Goal: Contribute content

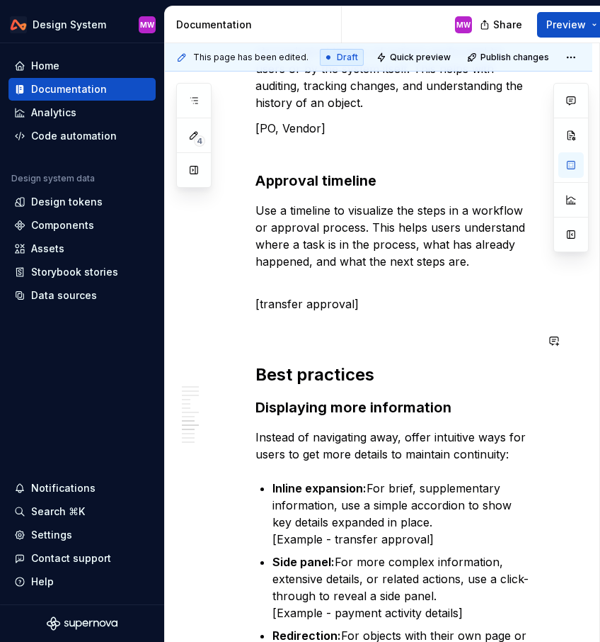
scroll to position [2185, 0]
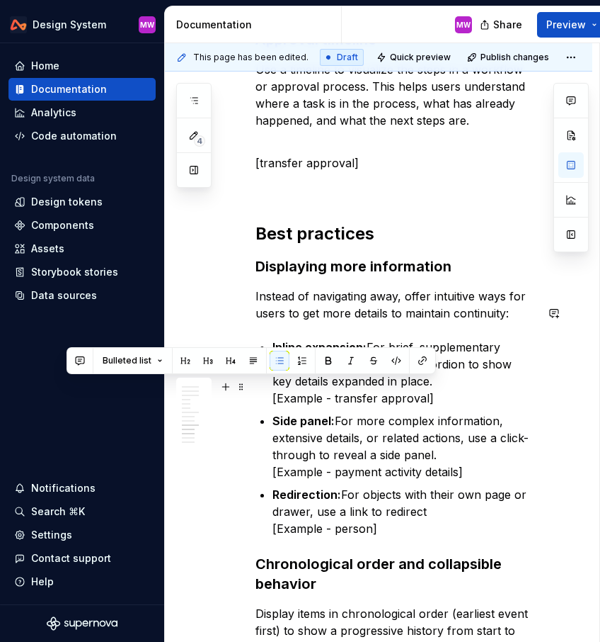
drag, startPoint x: 339, startPoint y: 385, endPoint x: 450, endPoint y: 419, distance: 115.6
click at [450, 419] on p "Side panel: For more complex information, extensive details, or related actions…" at bounding box center [404, 446] width 263 height 68
copy p "For more complex information, extensive details, or related actions, use a clic…"
click at [370, 338] on p "Inline expansion: For brief, supplementary information, use a simple accordion …" at bounding box center [404, 372] width 263 height 68
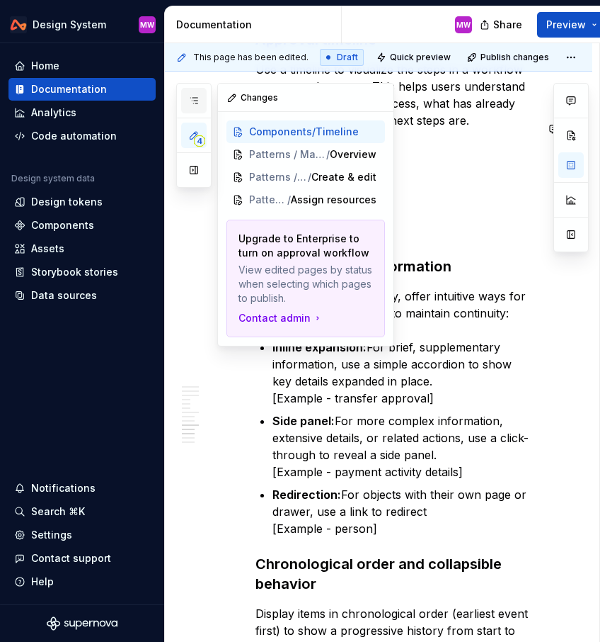
click at [205, 103] on button "button" at bounding box center [193, 100] width 25 height 25
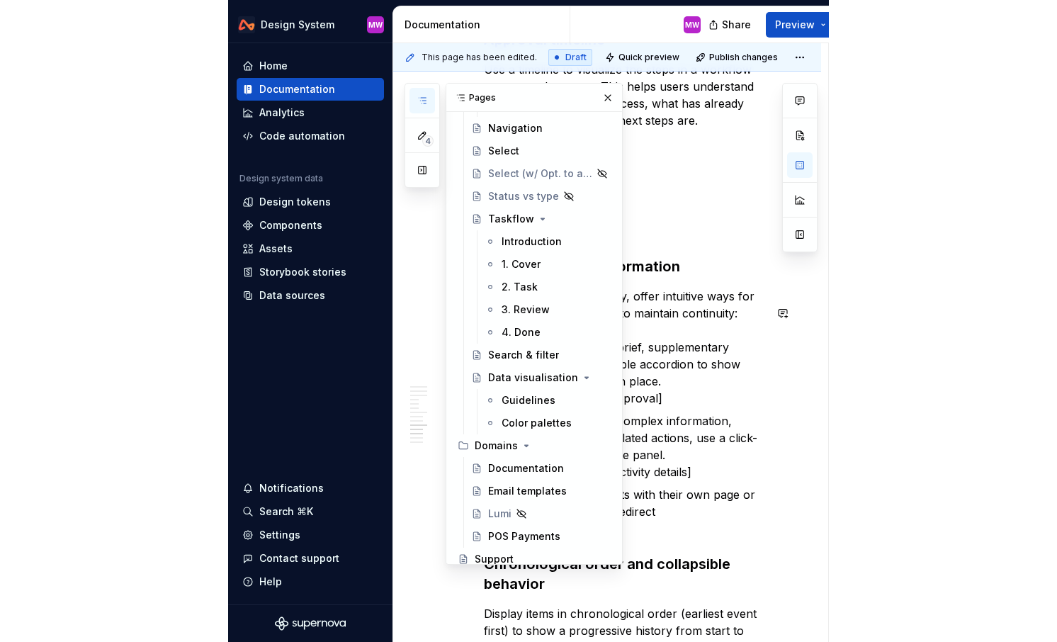
scroll to position [1440, 0]
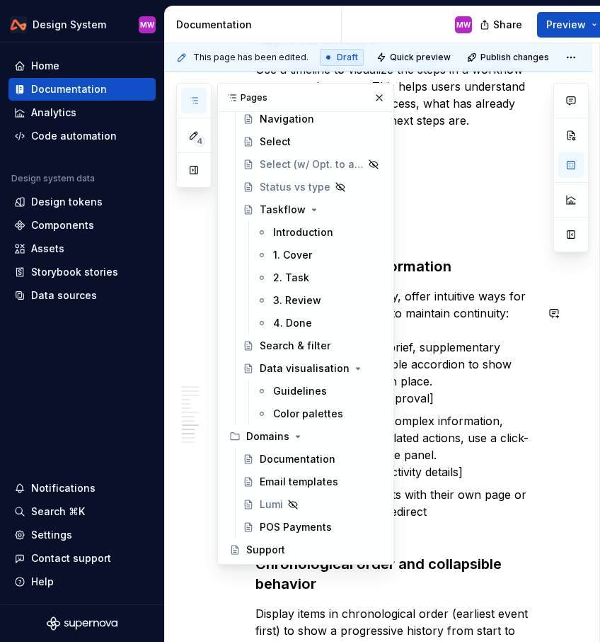
click at [295, 392] on div "Guidelines" at bounding box center [300, 391] width 54 height 14
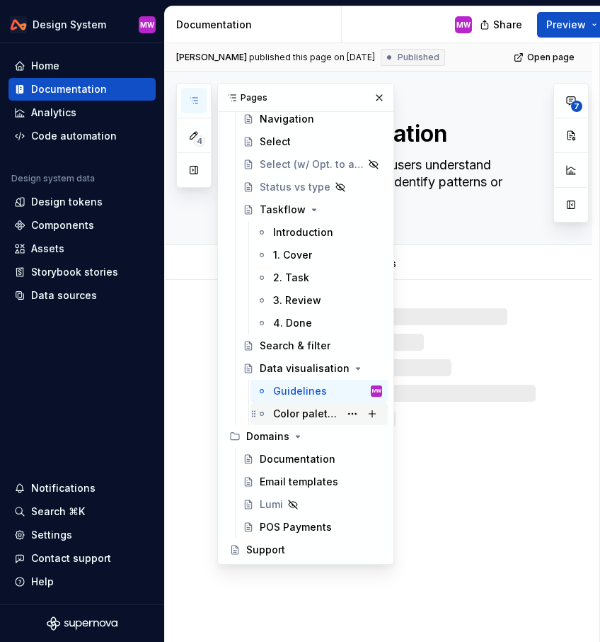
click at [300, 411] on div "Color palettes" at bounding box center [306, 413] width 67 height 14
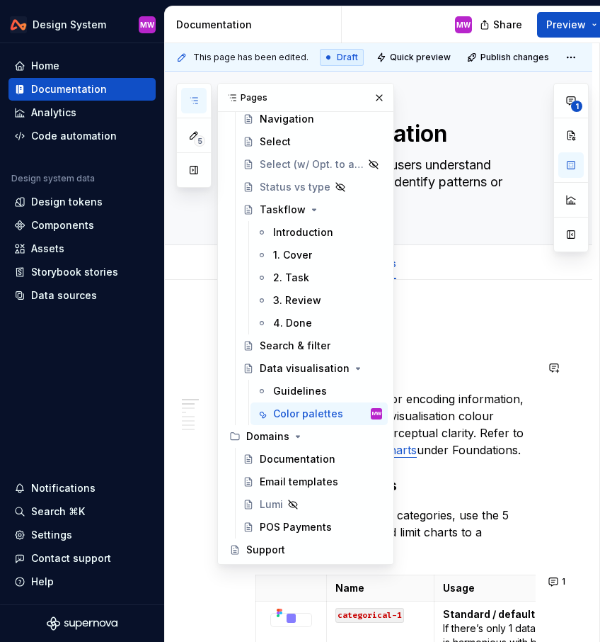
click at [440, 377] on h2 "Colour palettes" at bounding box center [396, 367] width 280 height 23
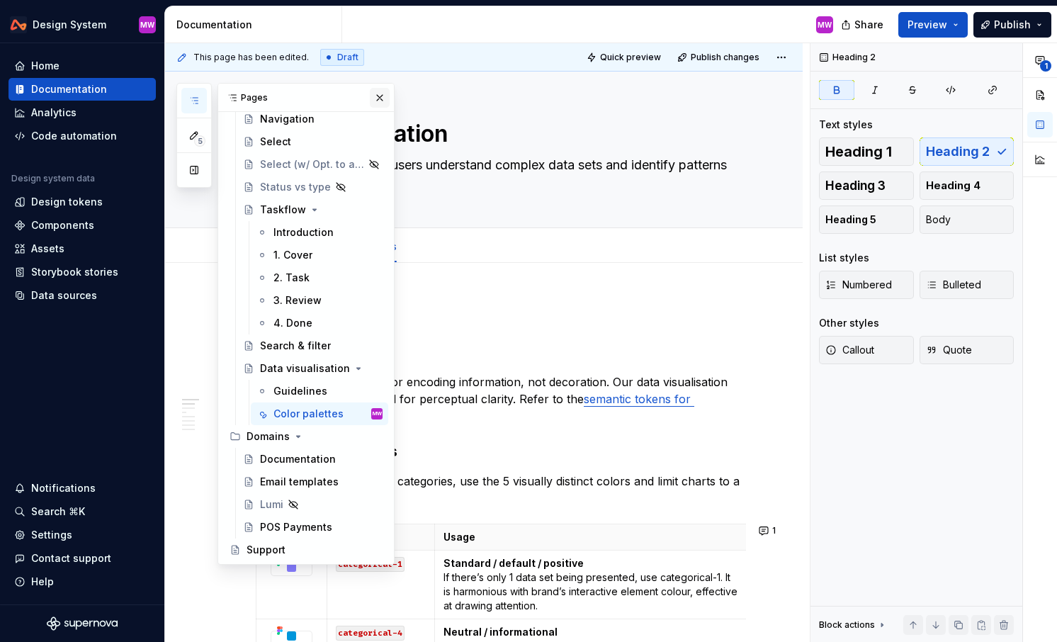
click at [378, 97] on button "button" at bounding box center [380, 98] width 20 height 20
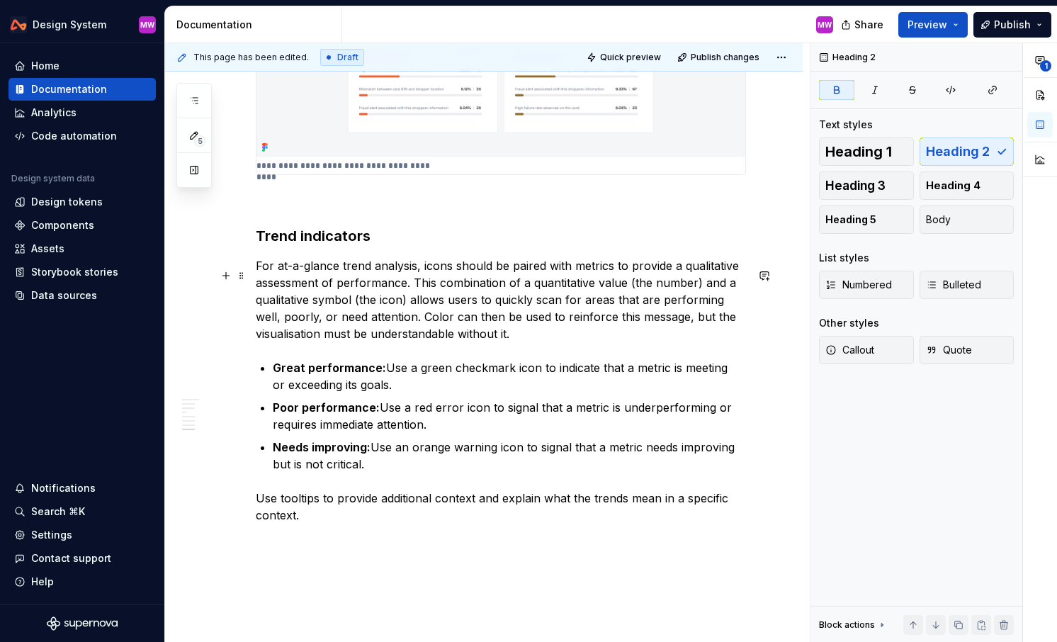
scroll to position [3631, 0]
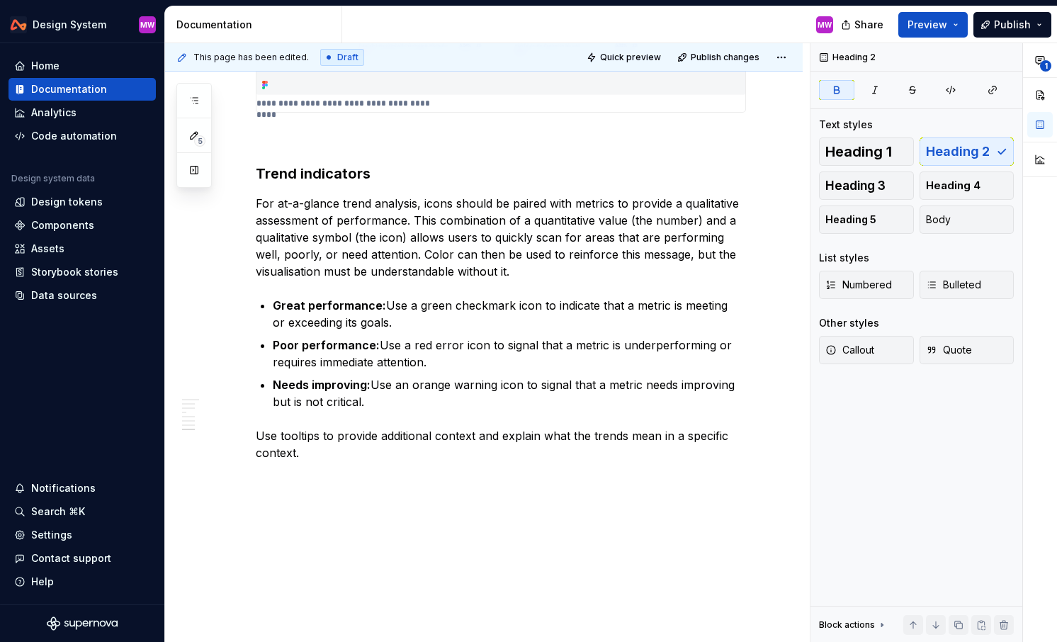
type textarea "*"
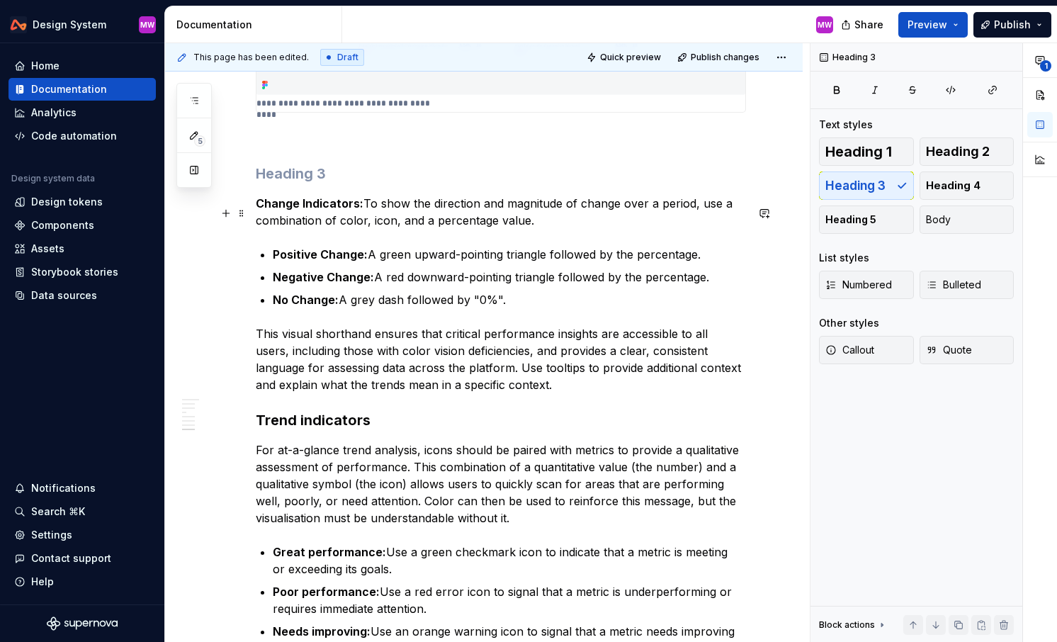
click at [365, 208] on p "Change Indicators: To show the direction and magnitude of change over a period,…" at bounding box center [501, 212] width 490 height 34
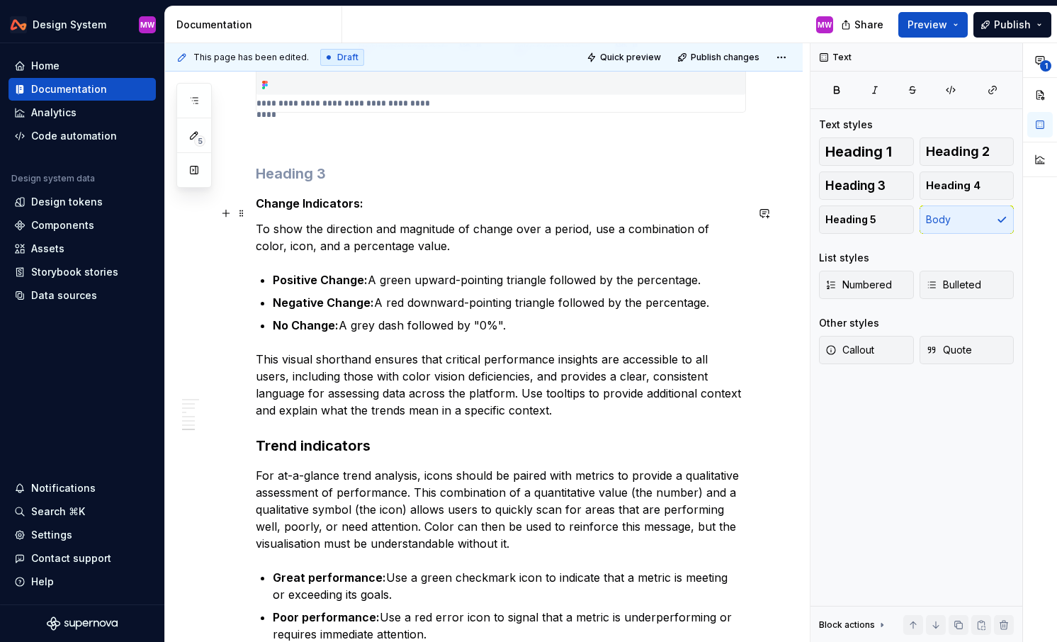
click at [384, 205] on p "Change Indicators:" at bounding box center [501, 203] width 490 height 17
click at [256, 452] on h3 "Trend indicators" at bounding box center [501, 445] width 490 height 20
click at [257, 210] on strong "Change Indicators" at bounding box center [308, 203] width 104 height 14
click at [600, 183] on span "Heading 3" at bounding box center [855, 185] width 60 height 14
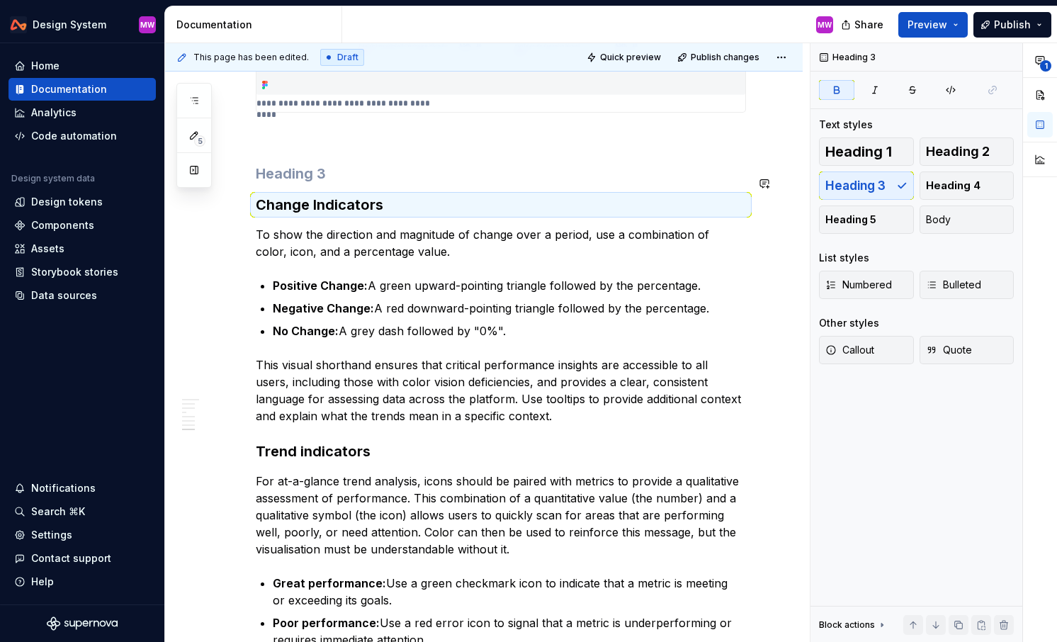
click at [371, 183] on h3 at bounding box center [501, 174] width 490 height 20
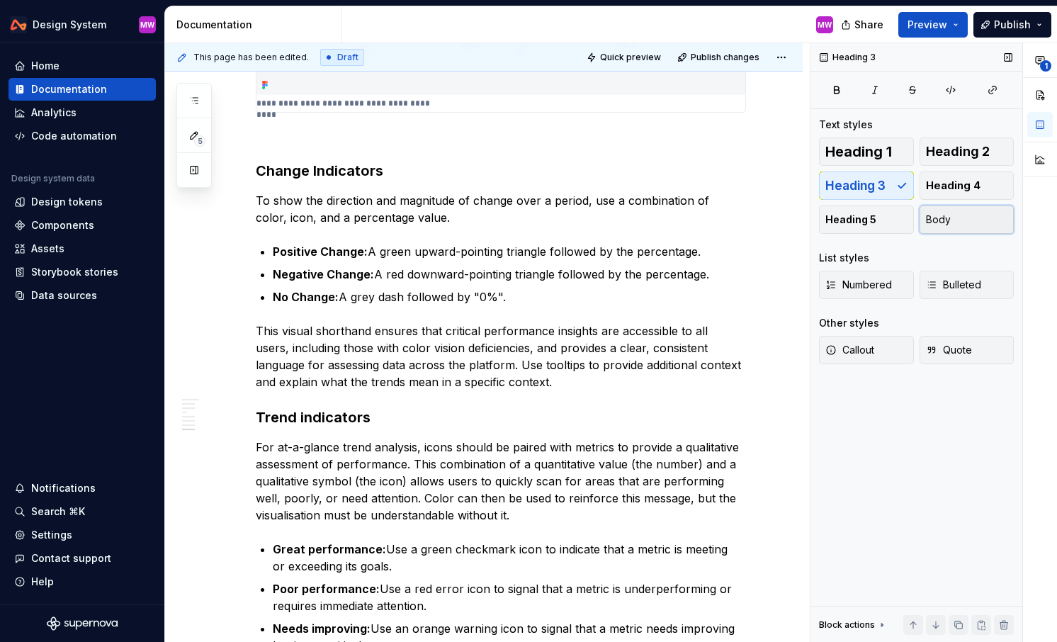
click at [600, 215] on span "Body" at bounding box center [938, 219] width 25 height 14
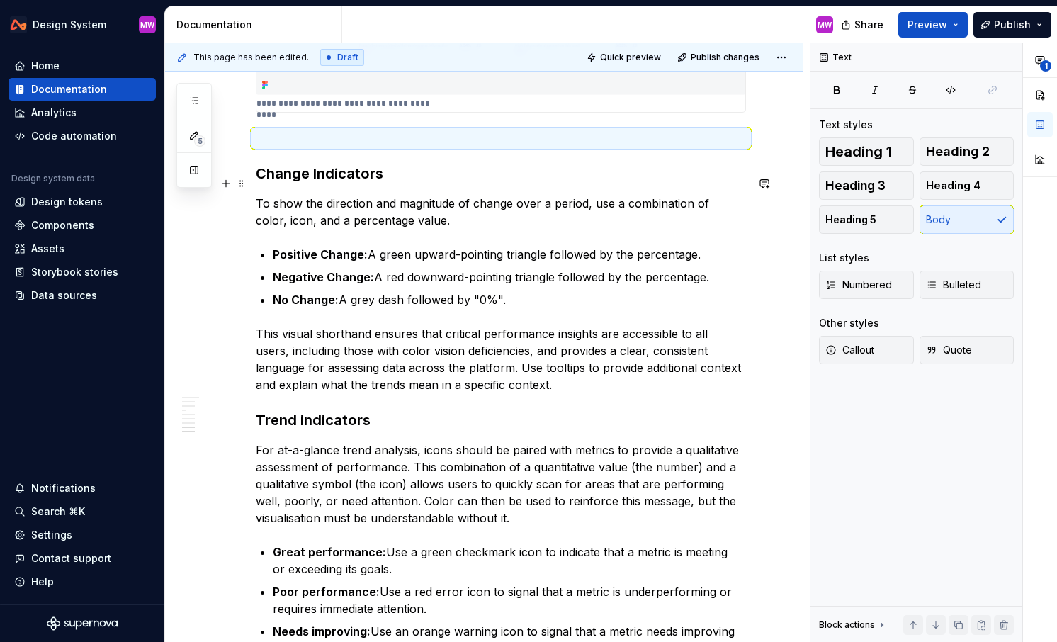
click at [320, 177] on strong "Change Indicators" at bounding box center [319, 173] width 127 height 17
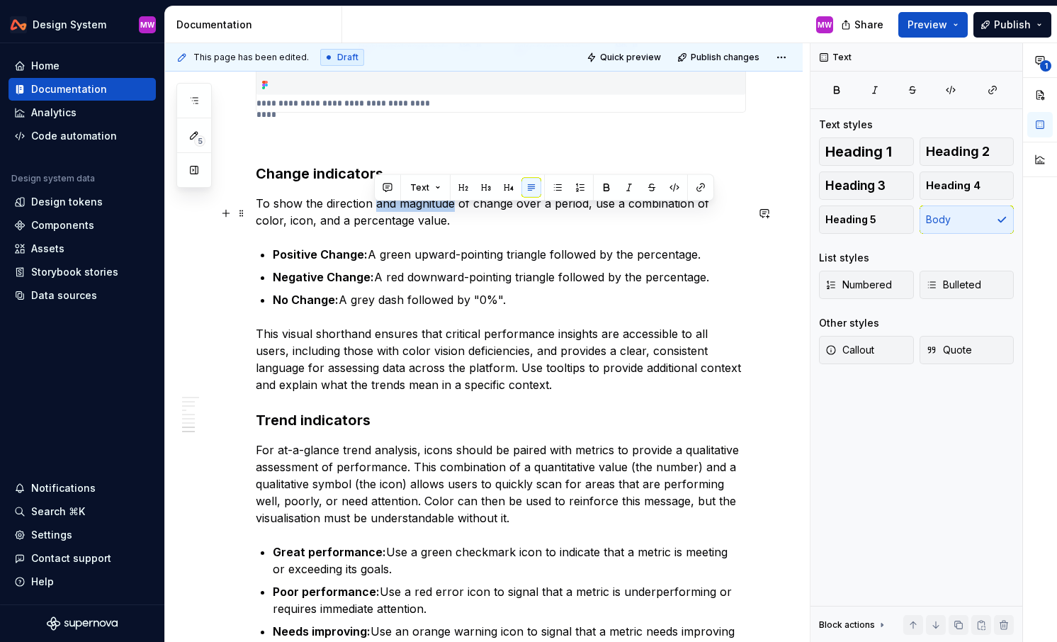
drag, startPoint x: 453, startPoint y: 216, endPoint x: 375, endPoint y: 214, distance: 77.9
click at [375, 214] on p "To show the direction and magnitude of change over a period, use a combination …" at bounding box center [501, 212] width 490 height 34
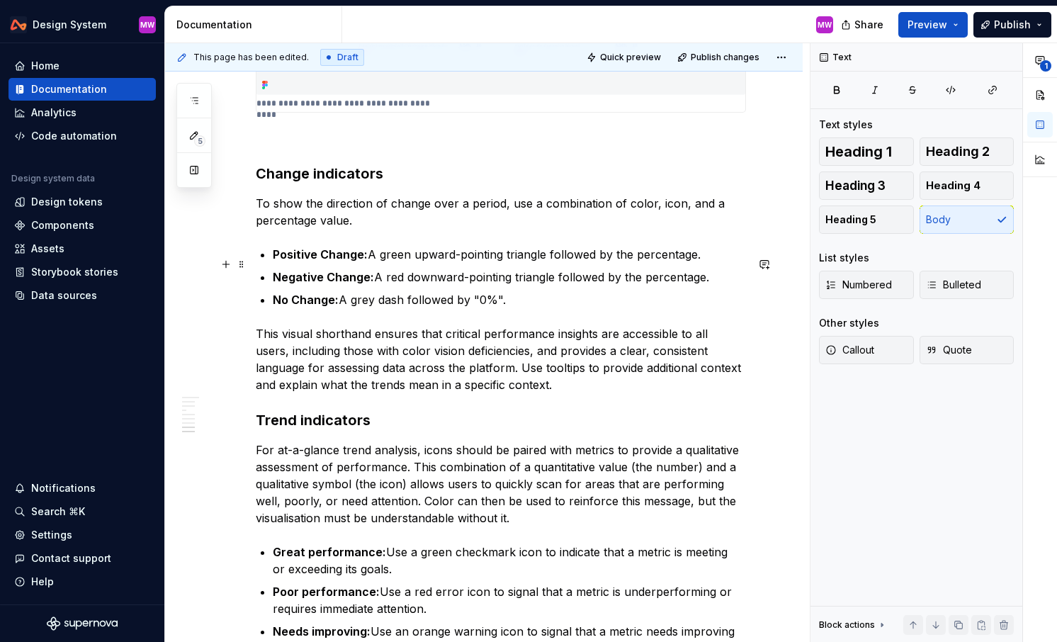
click at [326, 261] on strong "Positive Change:" at bounding box center [320, 254] width 95 height 14
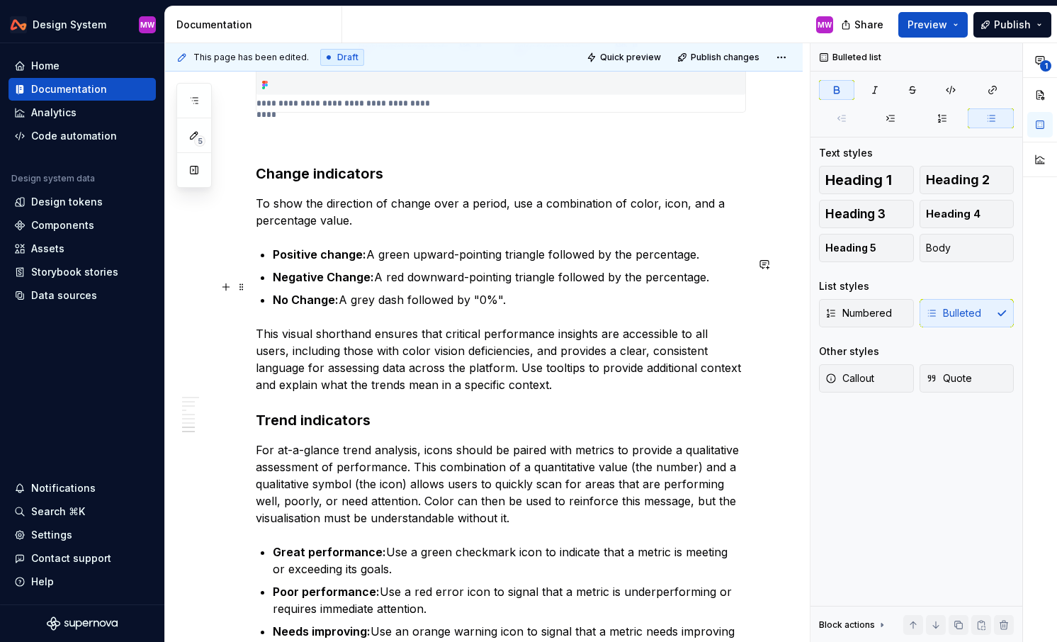
click at [331, 284] on strong "Negative Change:" at bounding box center [323, 277] width 101 height 14
click at [295, 307] on strong "No Change:" at bounding box center [306, 299] width 66 height 14
click at [547, 305] on p "No change: A grey dash followed by "0%"." at bounding box center [509, 299] width 473 height 17
click at [523, 389] on p "This visual shorthand ensures that critical performance insights are accessible…" at bounding box center [501, 359] width 490 height 68
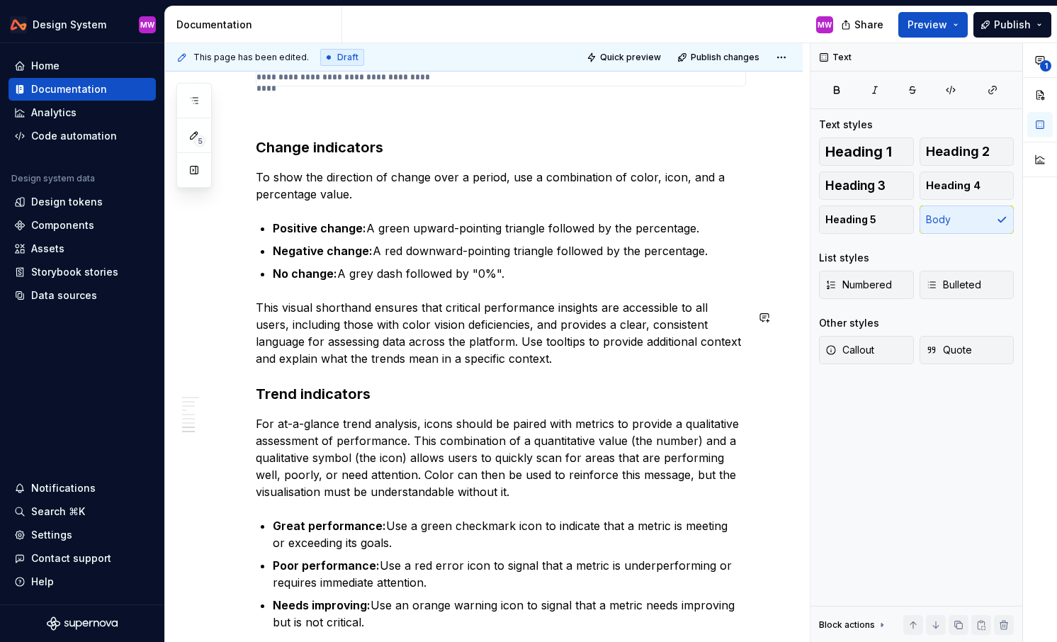
scroll to position [3665, 0]
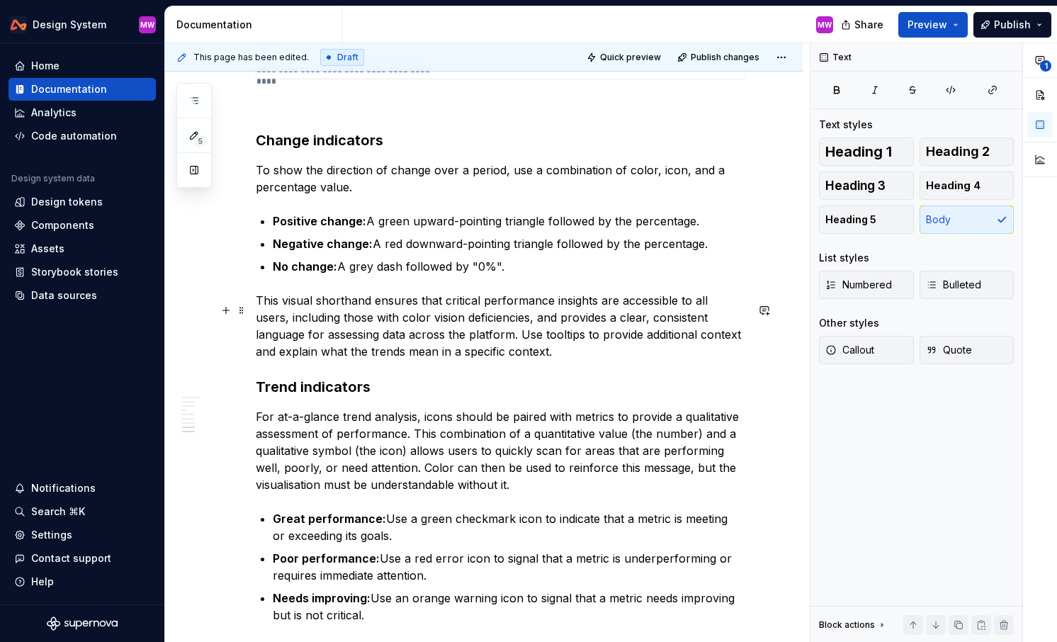
click at [600, 305] on p "This visual shorthand ensures that critical performance insights are accessible…" at bounding box center [501, 326] width 490 height 68
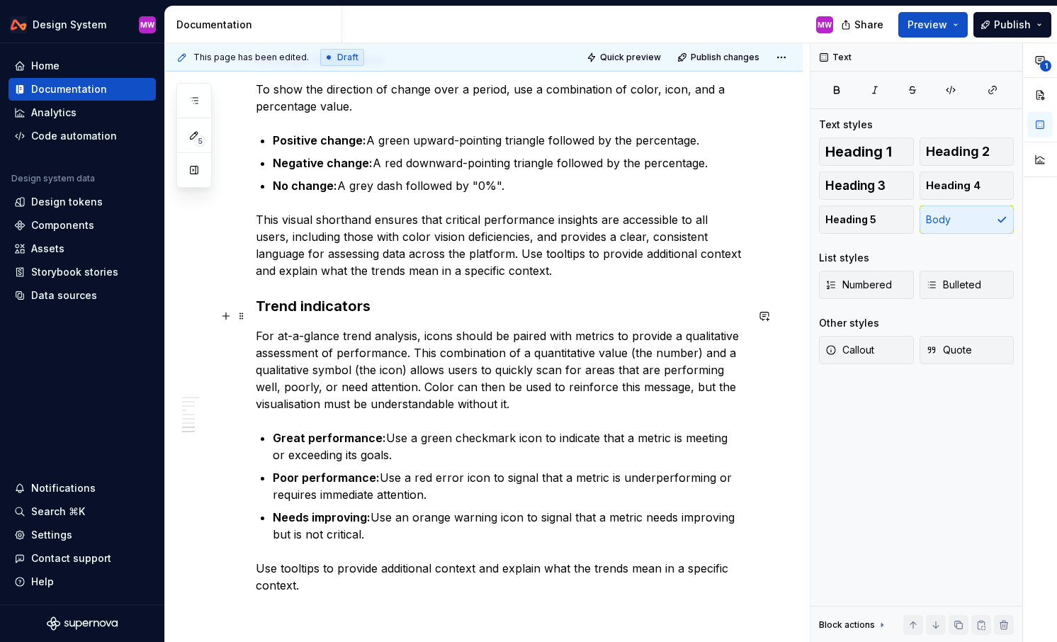
scroll to position [3750, 0]
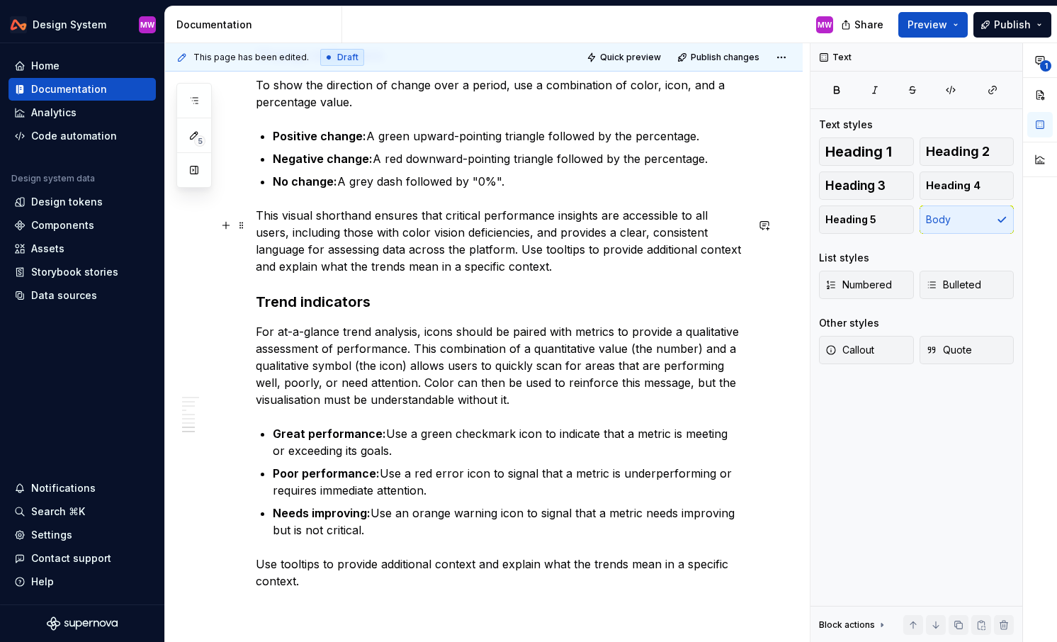
click at [495, 275] on p "This visual shorthand ensures that critical performance insights are accessible…" at bounding box center [501, 241] width 490 height 68
click at [451, 258] on p "This visual shorthand ensures that critical performance insights are accessible…" at bounding box center [501, 241] width 490 height 68
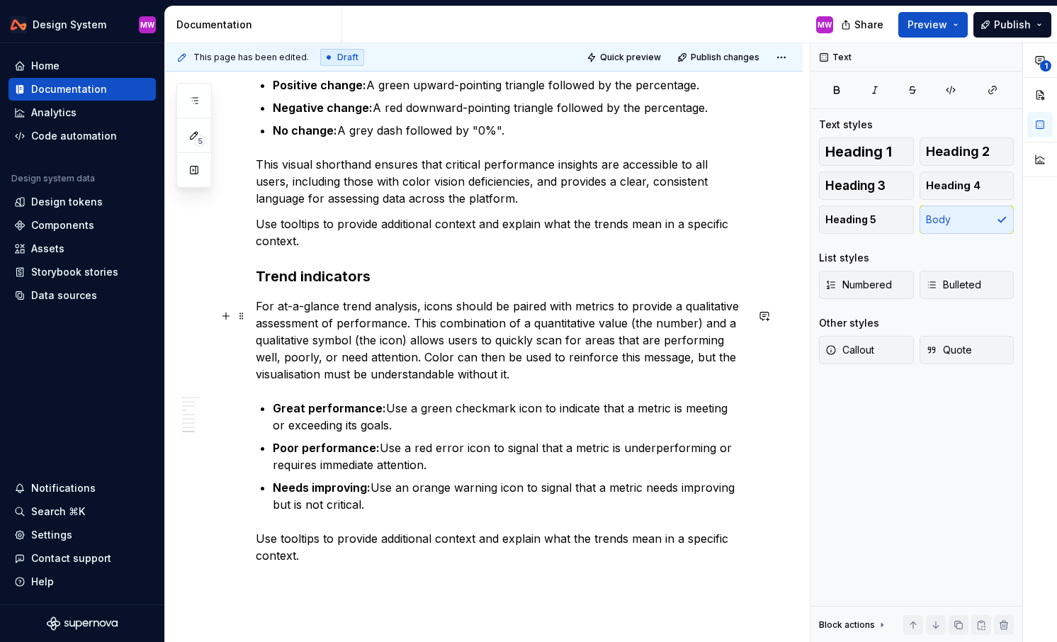
scroll to position [3808, 0]
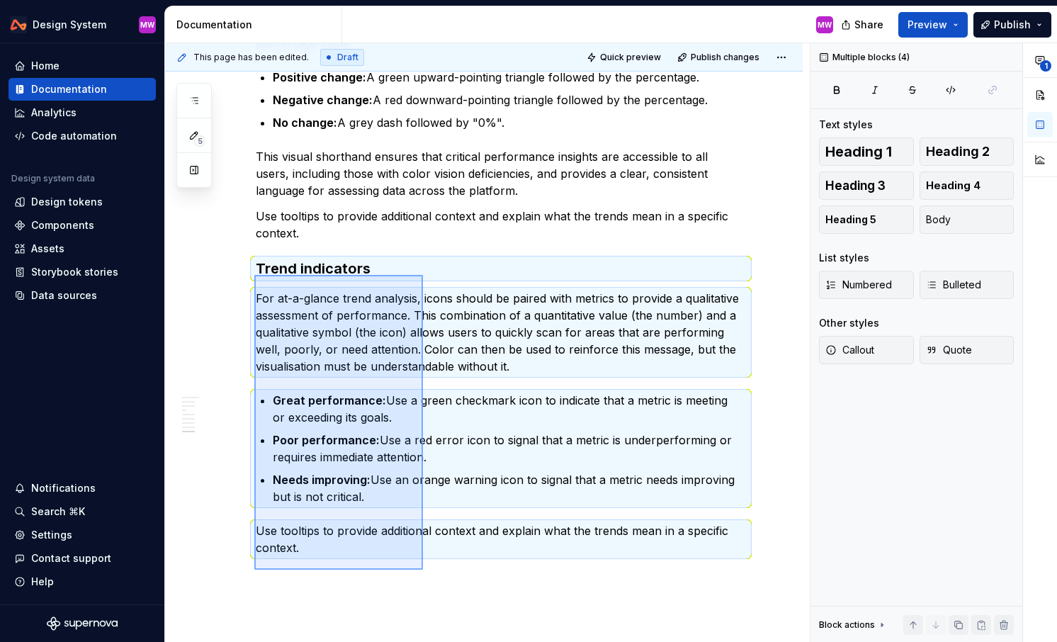
drag, startPoint x: 254, startPoint y: 275, endPoint x: 422, endPoint y: 569, distance: 338.4
click at [423, 569] on div "This page has been edited. Draft Quick preview Publish changes Data visualisati…" at bounding box center [487, 342] width 644 height 599
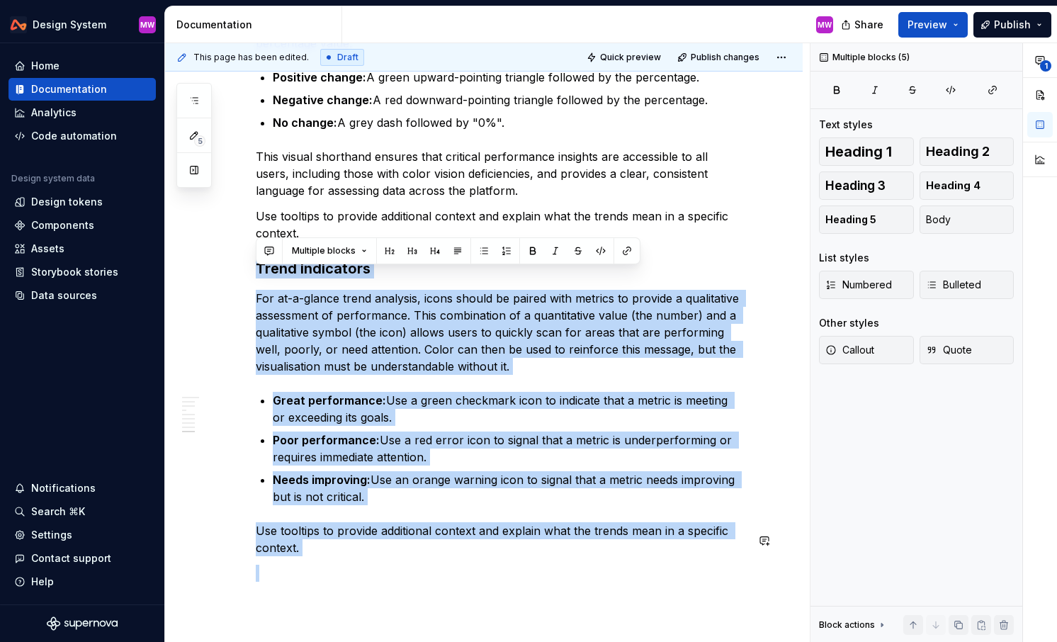
drag, startPoint x: 256, startPoint y: 279, endPoint x: 386, endPoint y: 569, distance: 317.3
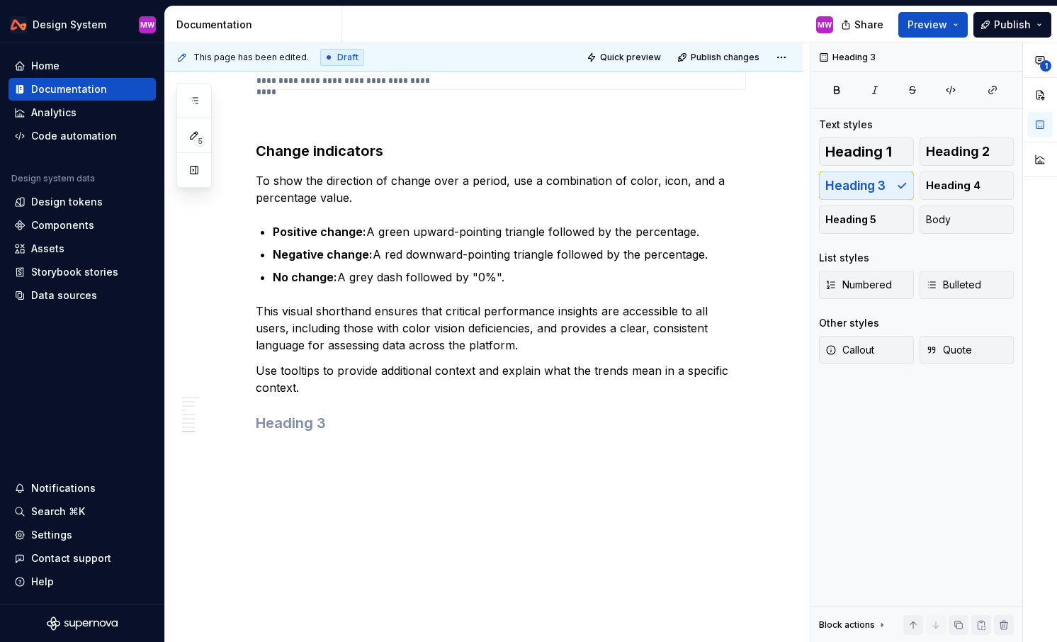
scroll to position [3664, 0]
click at [326, 428] on h3 at bounding box center [501, 423] width 490 height 20
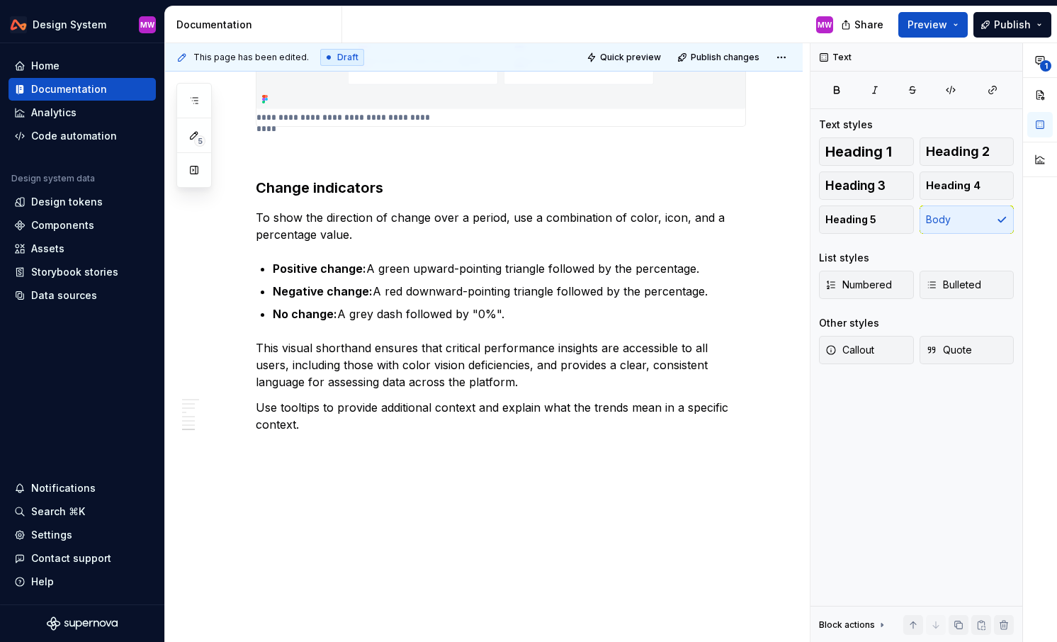
scroll to position [3627, 0]
click at [317, 426] on p "Use tooltips to provide additional context and explain what the trends mean in …" at bounding box center [501, 416] width 490 height 34
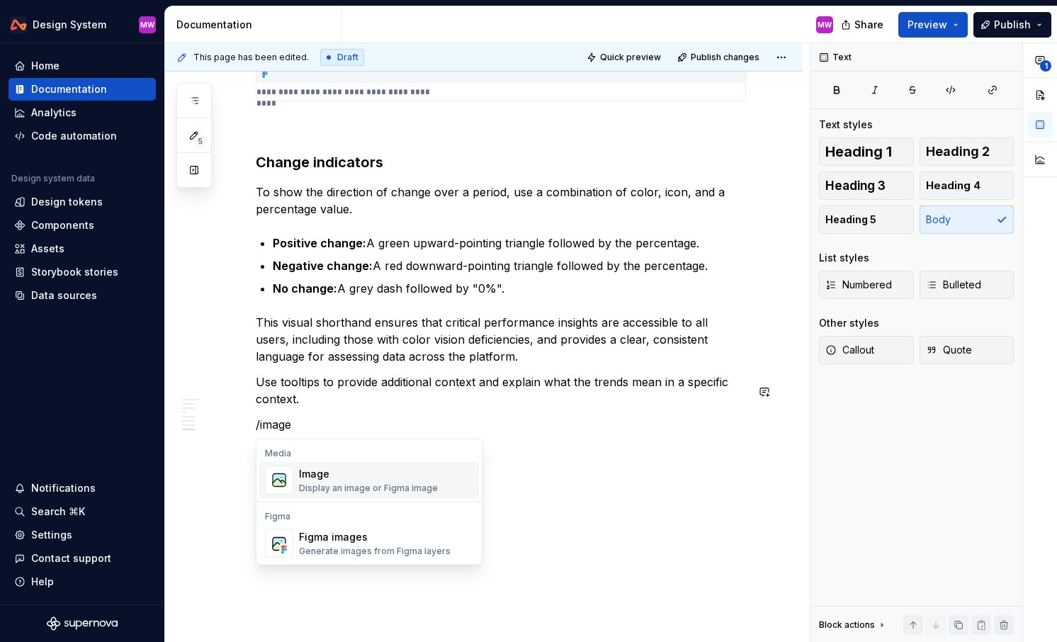
click at [345, 481] on div "Image Display an image or Figma image" at bounding box center [368, 480] width 139 height 27
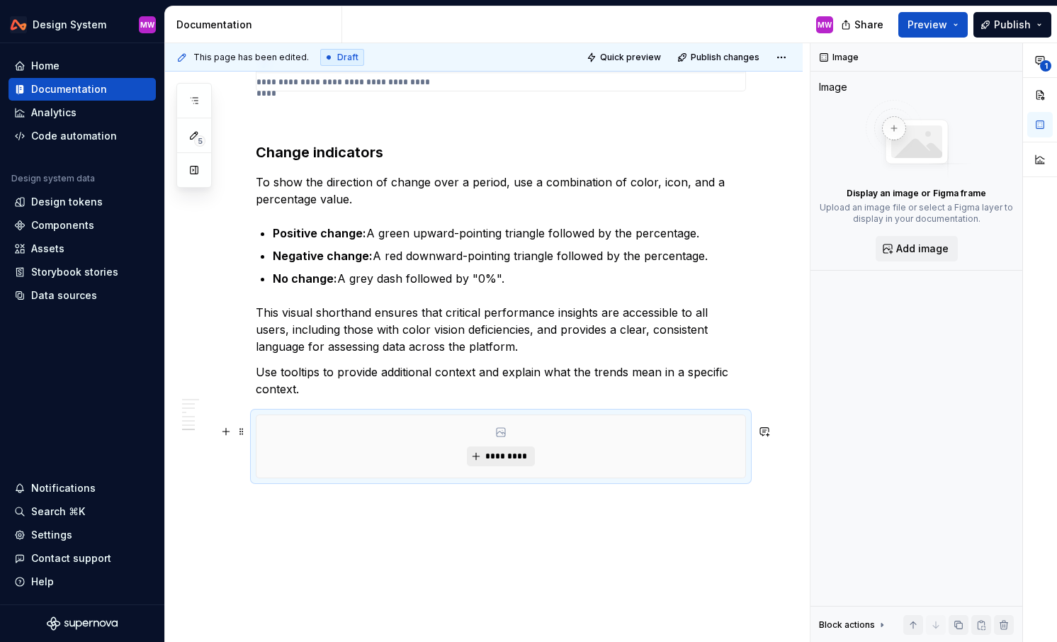
click at [499, 462] on span "*********" at bounding box center [505, 455] width 43 height 11
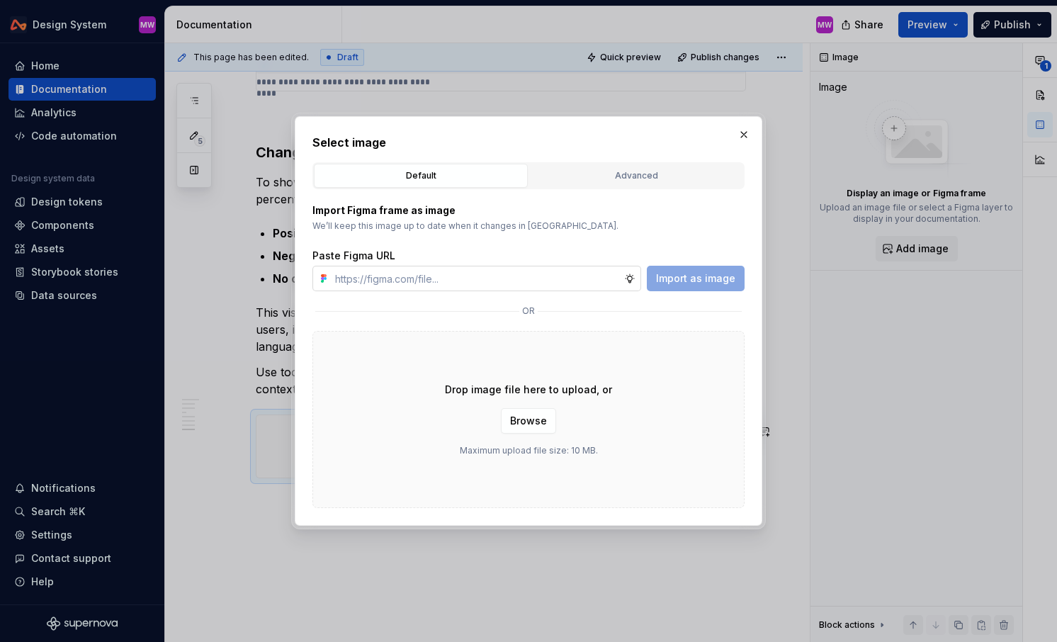
click at [484, 274] on input "text" at bounding box center [476, 278] width 295 height 25
type textarea "*"
type input "[URL][DOMAIN_NAME]"
type textarea "*"
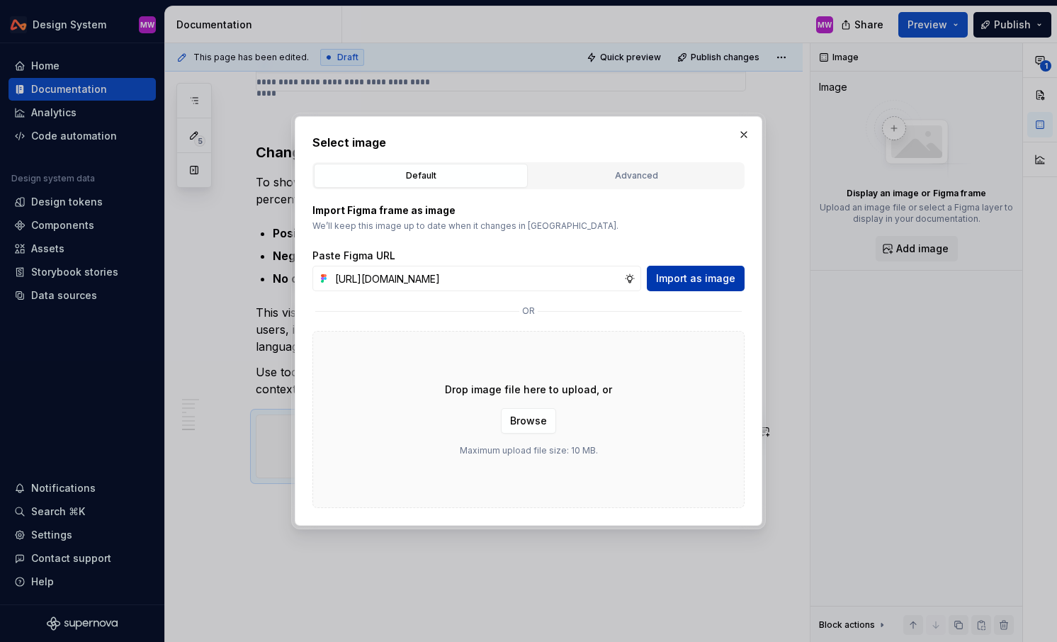
type input "[URL][DOMAIN_NAME]"
click at [600, 281] on span "Import as image" at bounding box center [695, 278] width 79 height 14
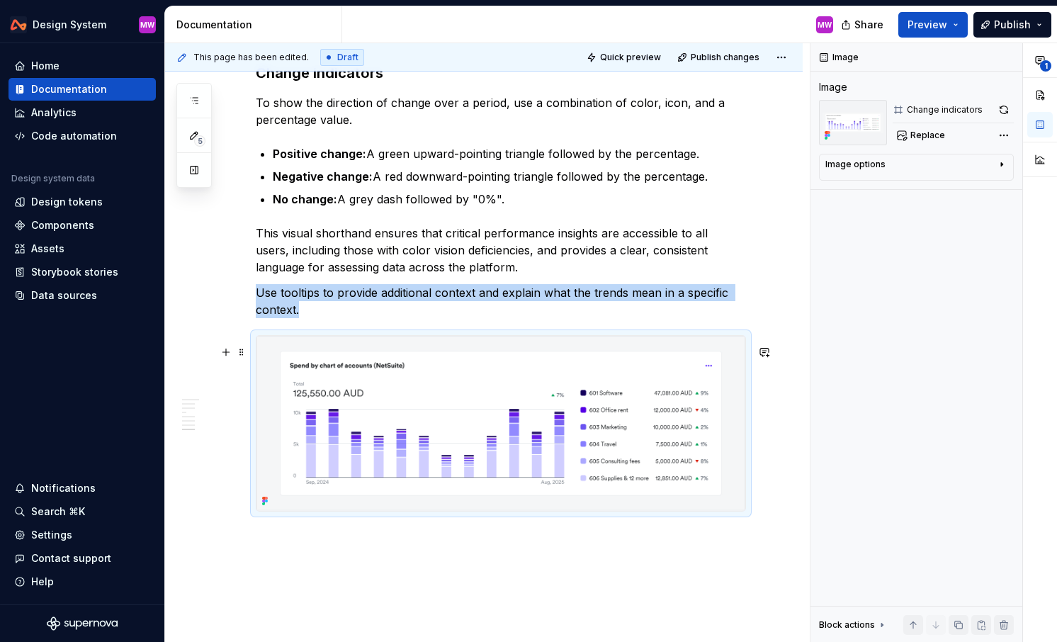
scroll to position [3771, 0]
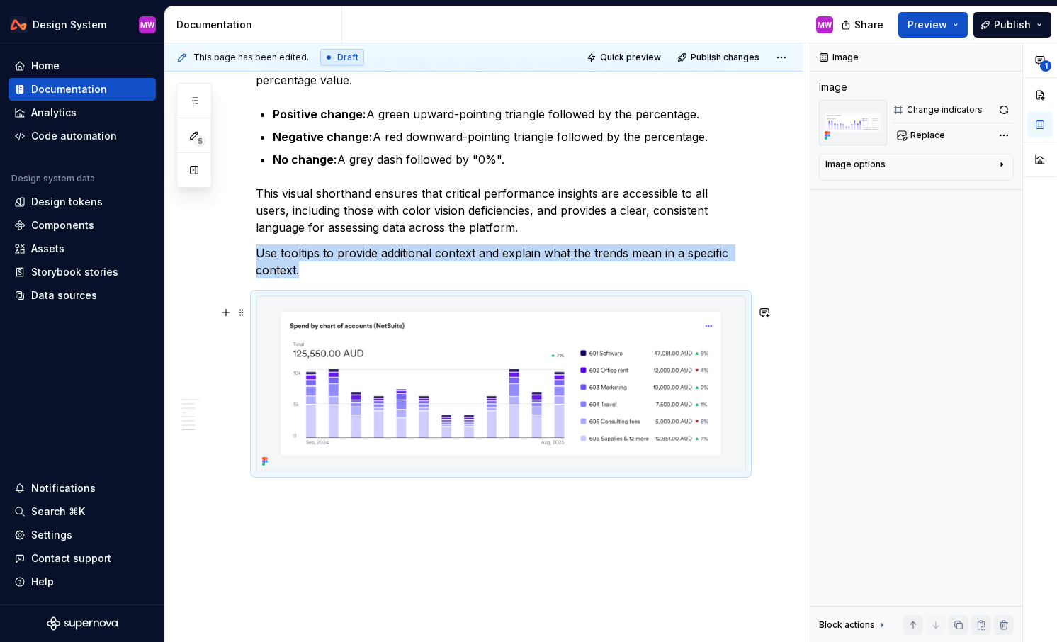
click at [578, 412] on img at bounding box center [500, 383] width 489 height 175
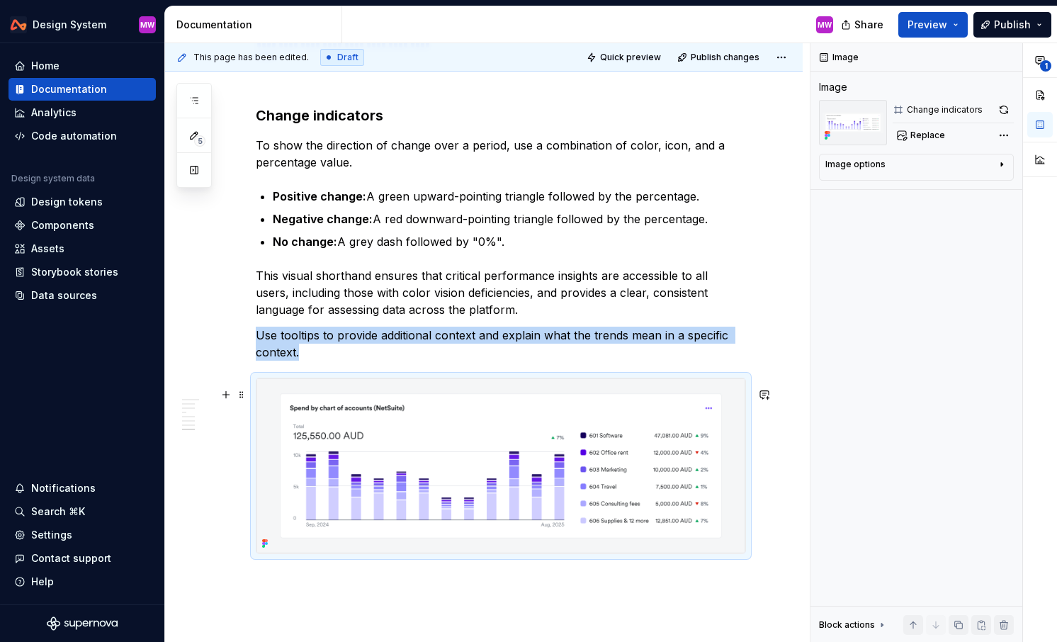
scroll to position [3685, 0]
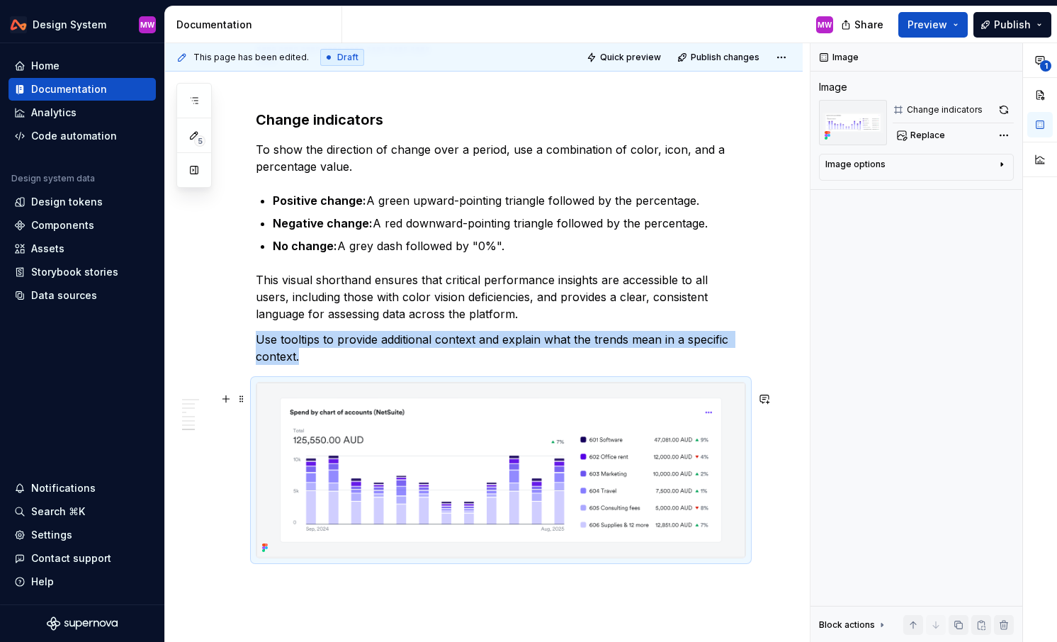
click at [546, 478] on img at bounding box center [500, 469] width 489 height 175
click at [518, 519] on img at bounding box center [500, 469] width 489 height 175
click at [600, 137] on div "**********" at bounding box center [933, 342] width 246 height 599
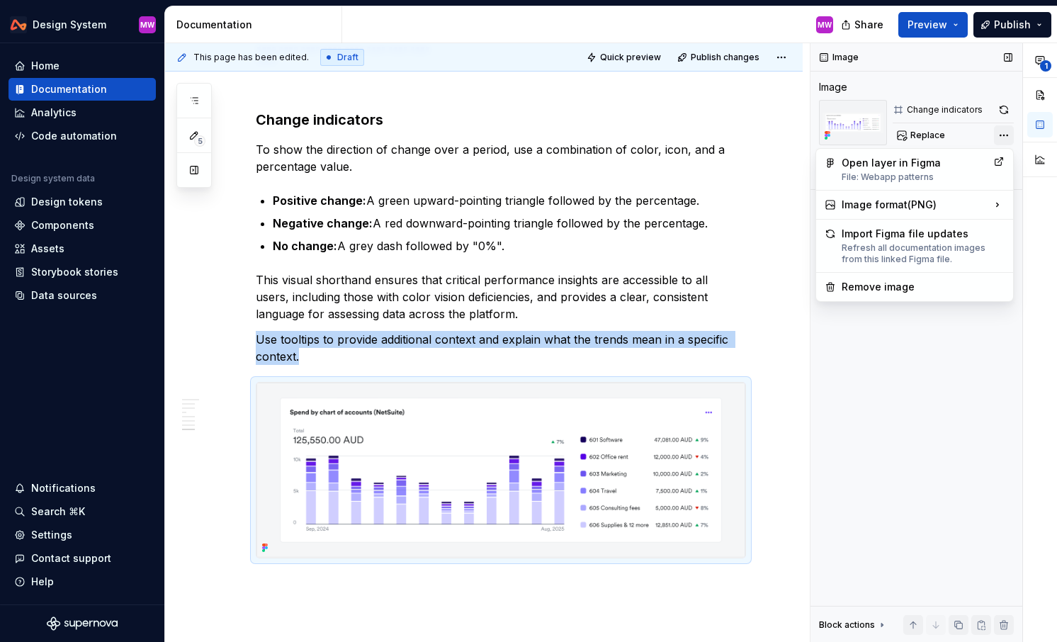
click at [600, 137] on div "**********" at bounding box center [933, 342] width 246 height 599
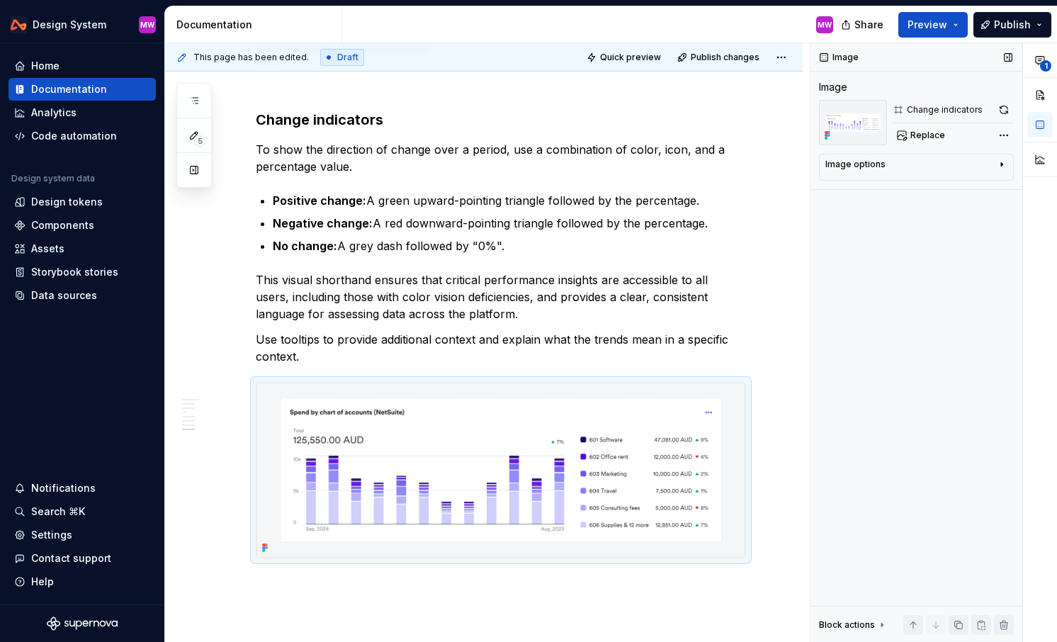
click at [600, 169] on div "Image options" at bounding box center [855, 164] width 60 height 11
click at [600, 241] on textarea at bounding box center [916, 236] width 182 height 25
type textarea "*"
type textarea "C"
type textarea "*"
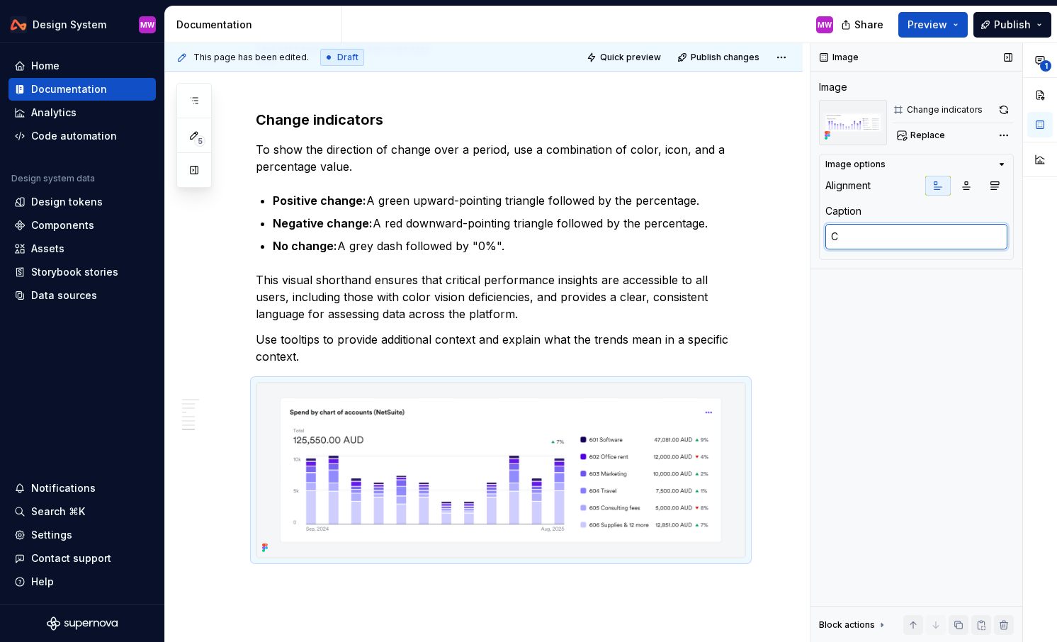
type textarea "Ch"
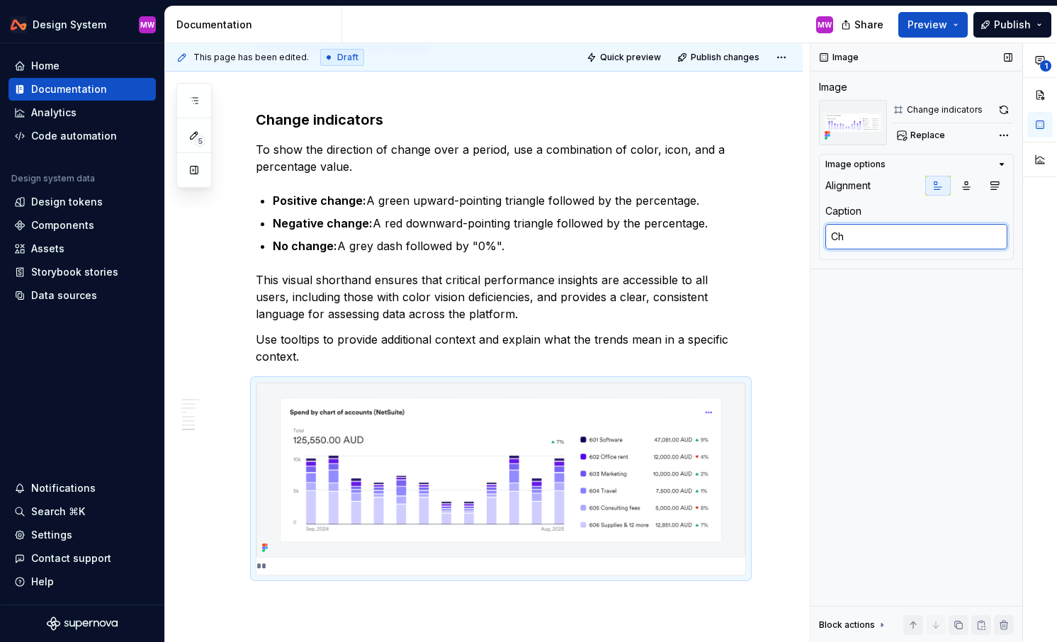
type textarea "*"
type textarea "Cha"
type textarea "*"
type textarea "[PERSON_NAME]"
type textarea "*"
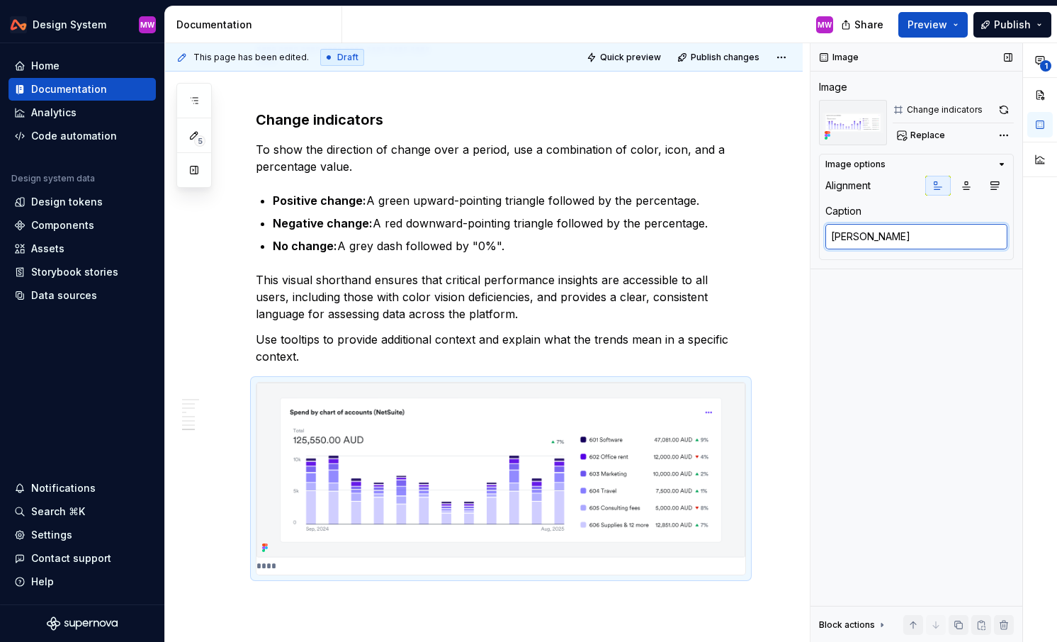
type textarea "[PERSON_NAME]"
type textarea "*"
type textarea "Change"
type textarea "*"
type textarea "Change"
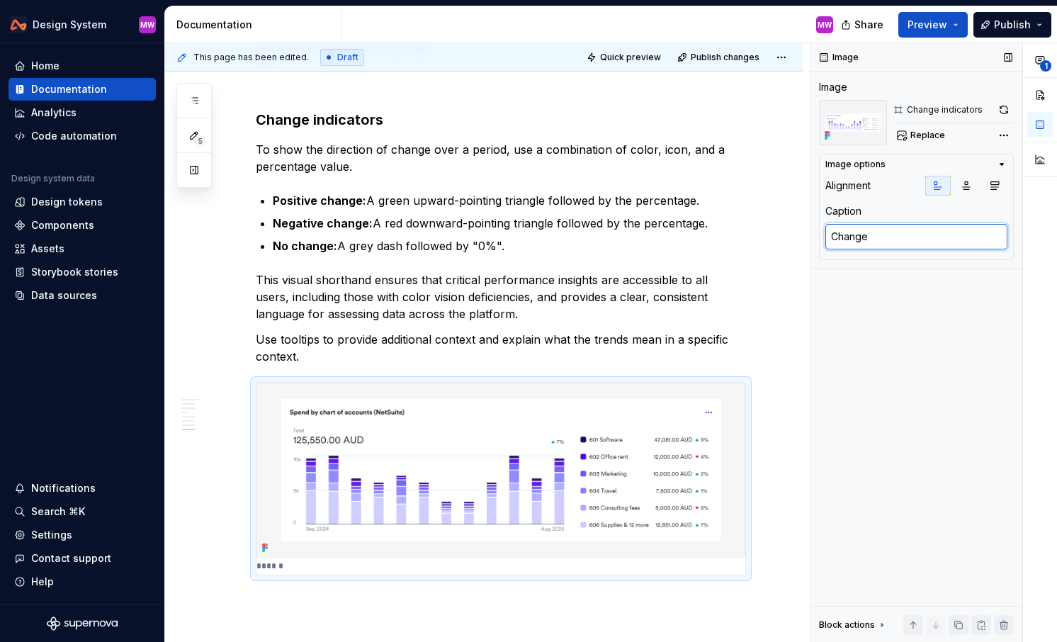
type textarea "*"
type textarea "Change i"
type textarea "*"
type textarea "Change in"
type textarea "*"
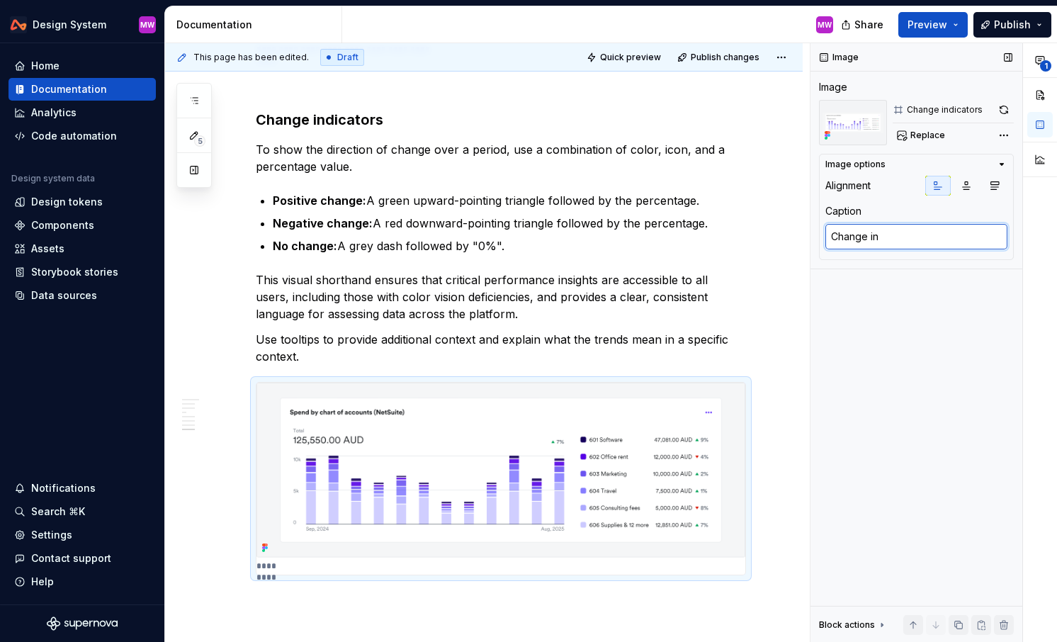
type textarea "Change ind"
type textarea "*"
type textarea "Change indi"
type textarea "*"
type textarea "Change indic"
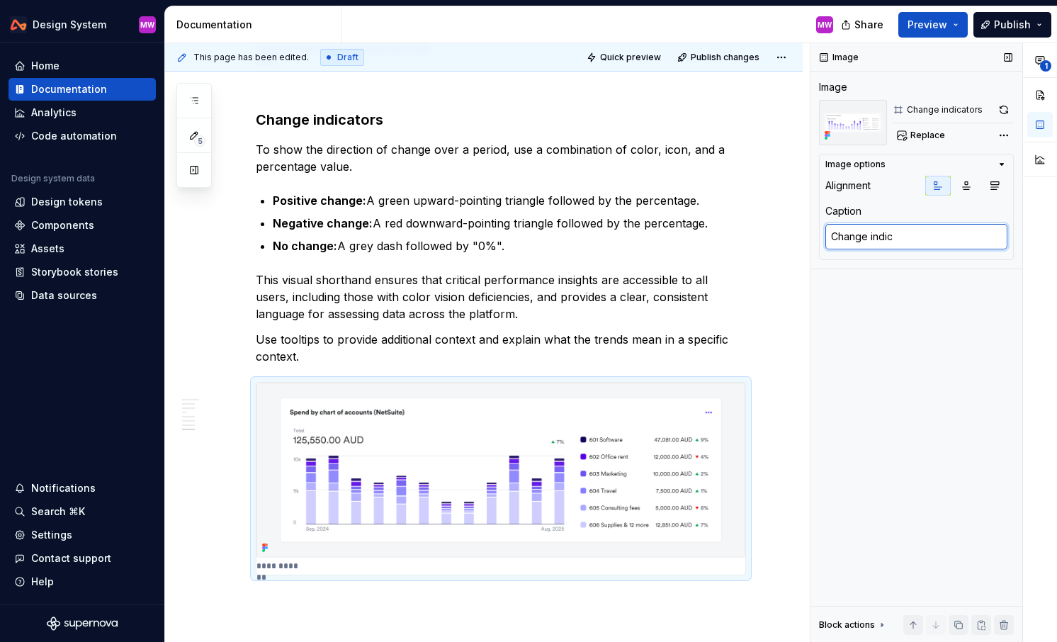
type textarea "*"
type textarea "Change indica"
type textarea "*"
type textarea "Change indicat"
type textarea "*"
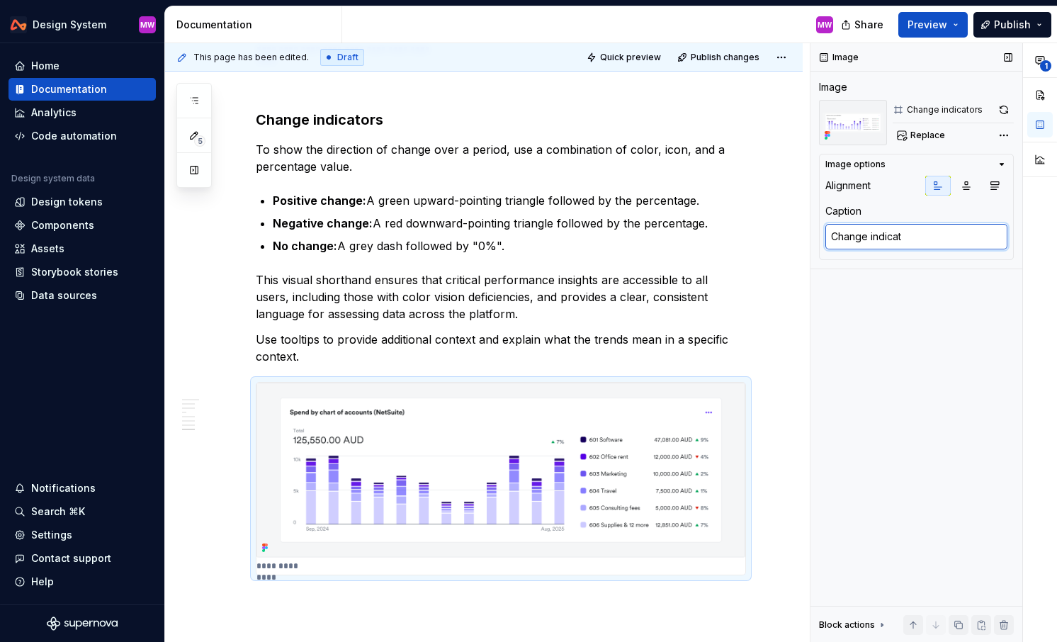
type textarea "Change indicato"
type textarea "*"
type textarea "Change indicator"
type textarea "*"
type textarea "Change indicators"
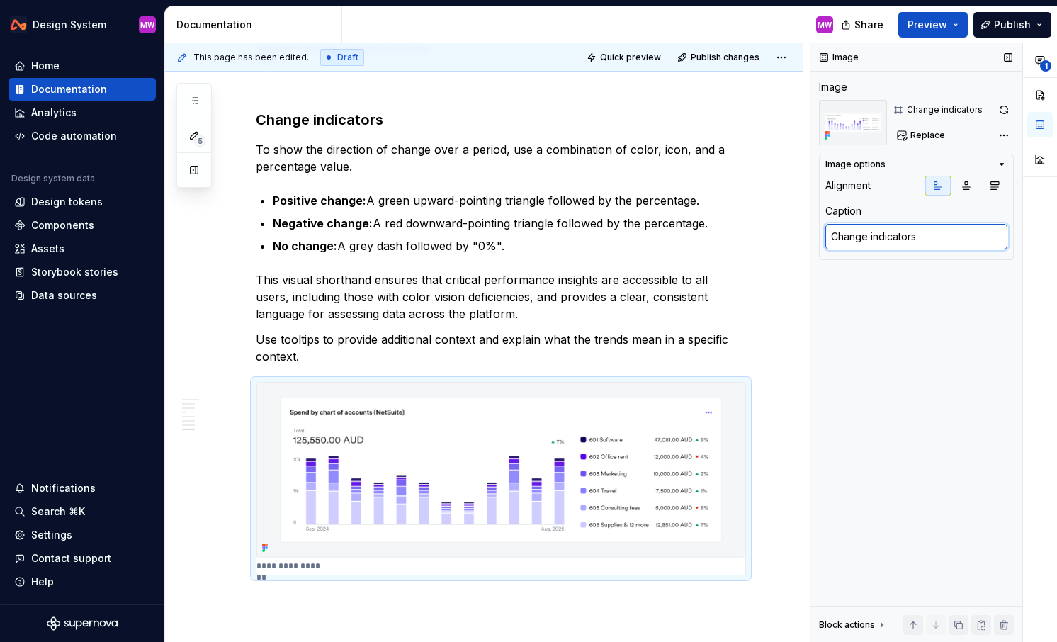
type textarea "*"
type textarea "Change indicators o"
type textarea "*"
type textarea "Change indicators"
type textarea "*"
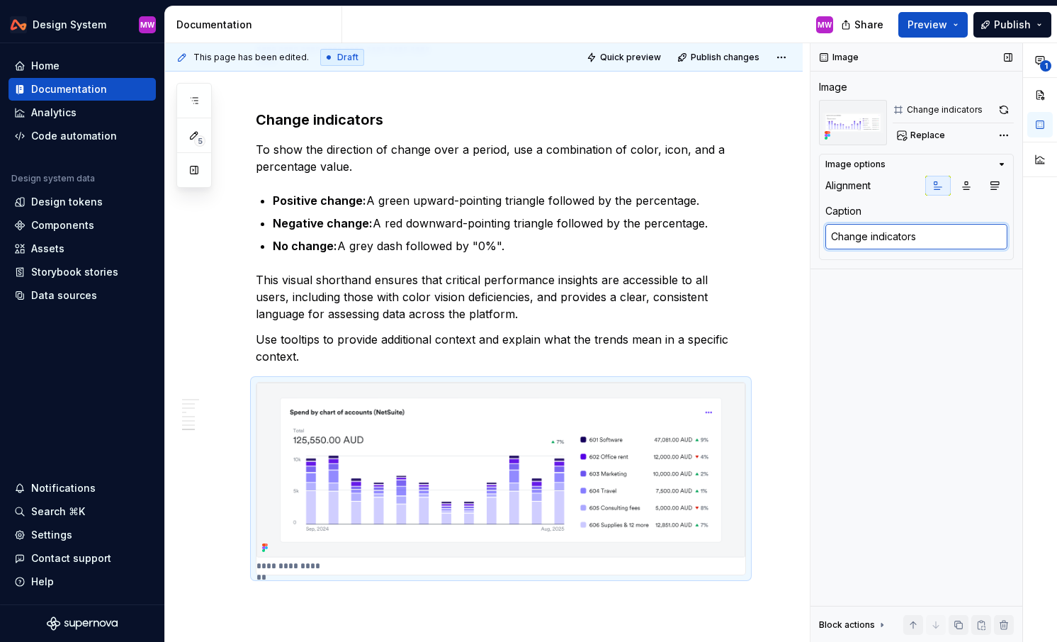
type textarea "Change indicators t"
type textarea "*"
type textarea "Change indicators to"
type textarea "*"
type textarea "Change indicators to"
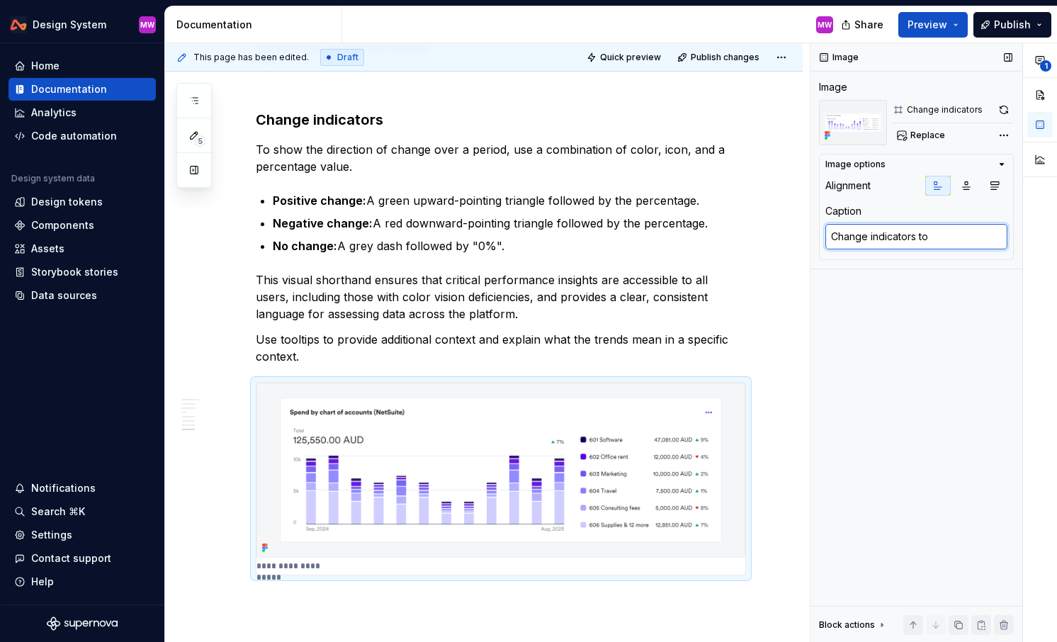
type textarea "*"
type textarea "Change indicators to c"
type textarea "*"
type textarea "Change indicators to ch"
type textarea "*"
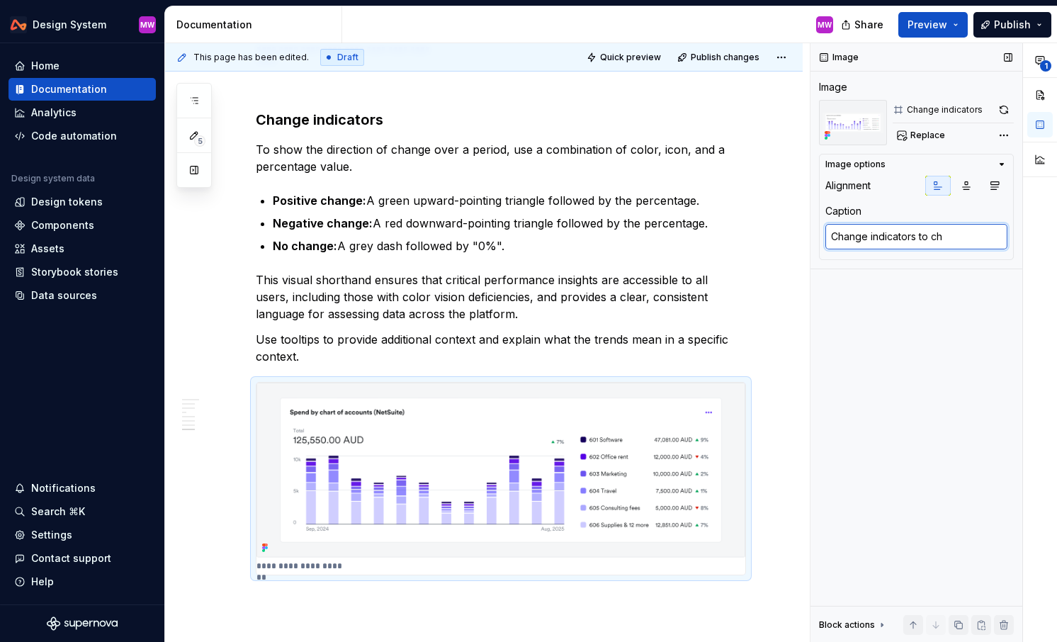
type textarea "Change indicators to cha"
type textarea "*"
type textarea "Change indicators to chan"
type textarea "*"
type textarea "Change indicators to [PERSON_NAME]"
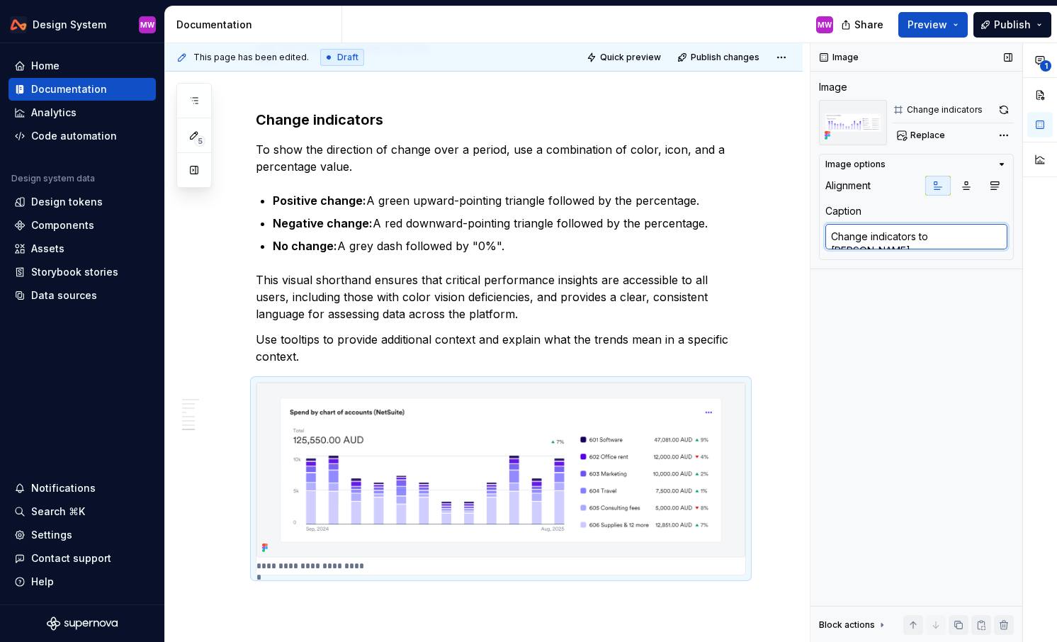
type textarea "*"
type textarea "Change indicators to chan"
type textarea "*"
type textarea "Change indicators to cha"
type textarea "*"
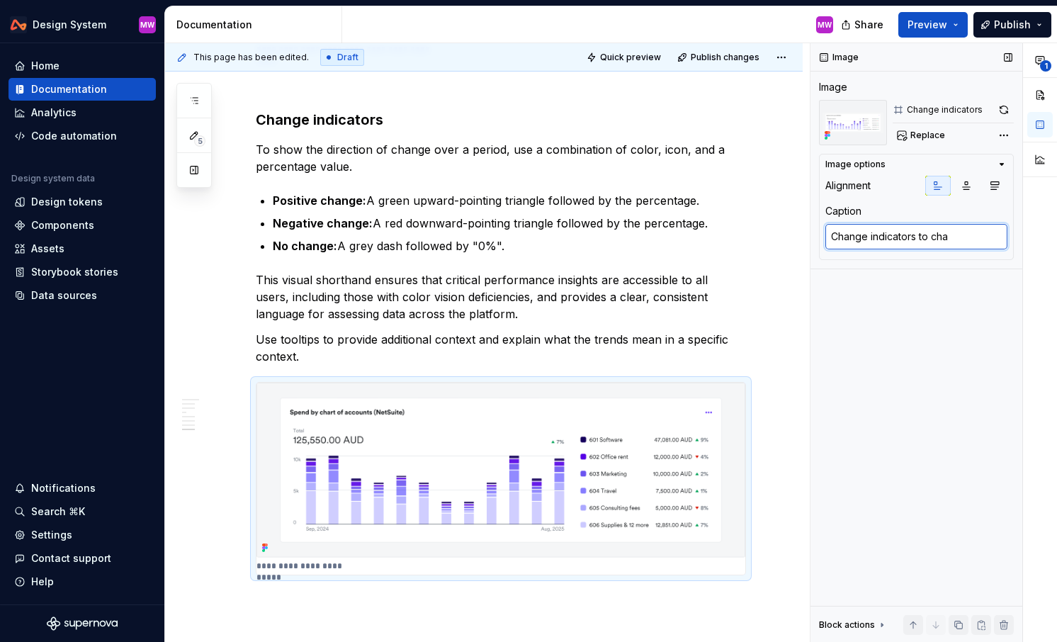
type textarea "Change indicators to ch"
type textarea "*"
type textarea "Change indicators to c"
type textarea "*"
type textarea "Change indicators to"
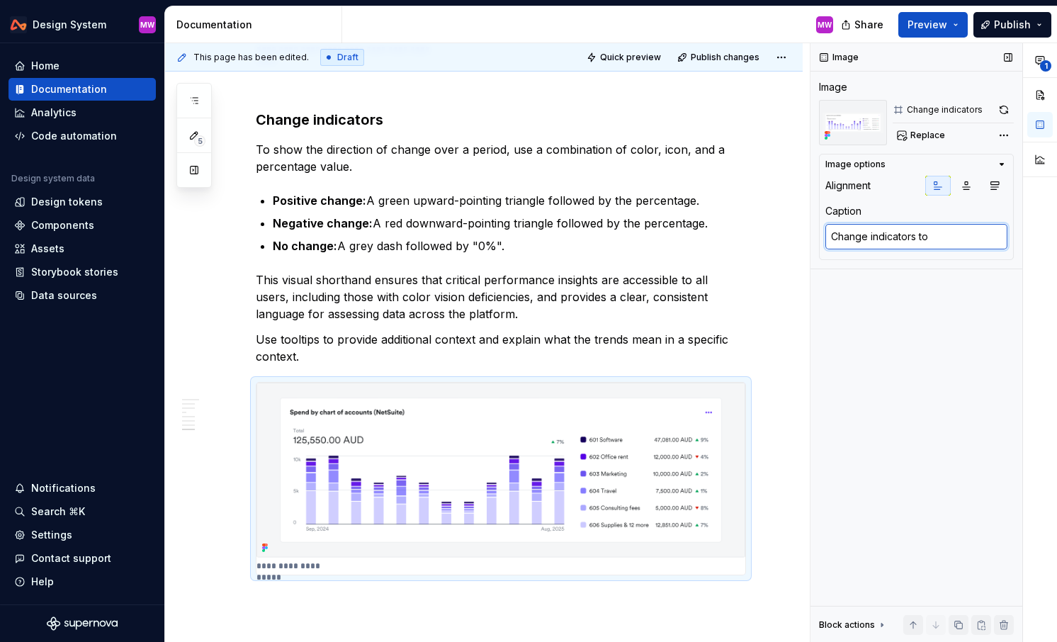
type textarea "*"
type textarea "Change indicators to s"
type textarea "*"
type textarea "Change indicators to sho"
type textarea "*"
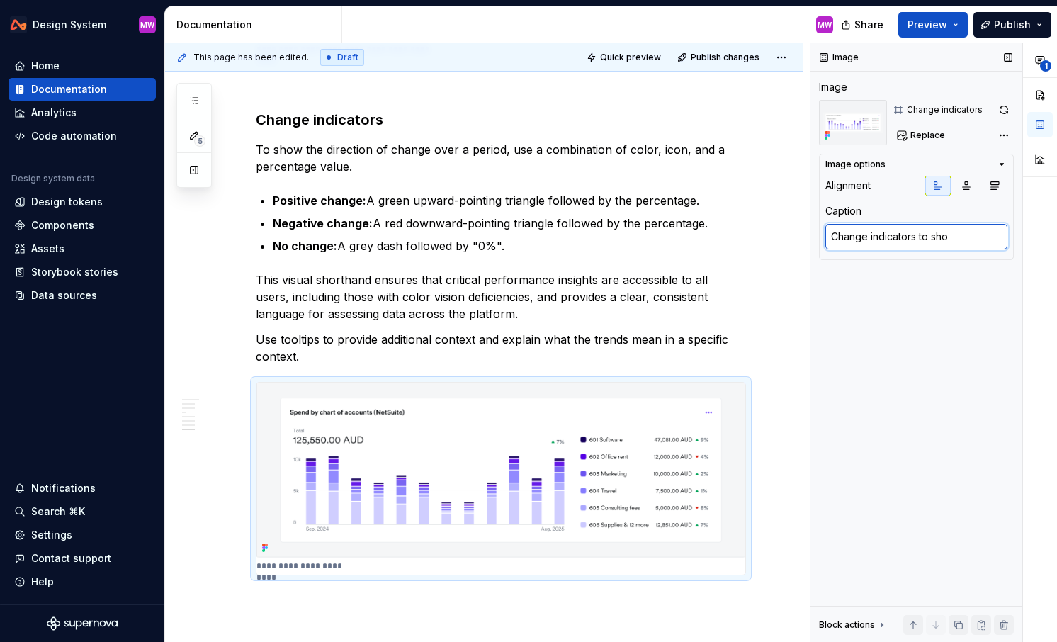
type textarea "Change indicators to show"
type textarea "*"
type textarea "Change indicators to show"
type textarea "*"
type textarea "Change indicators to show c"
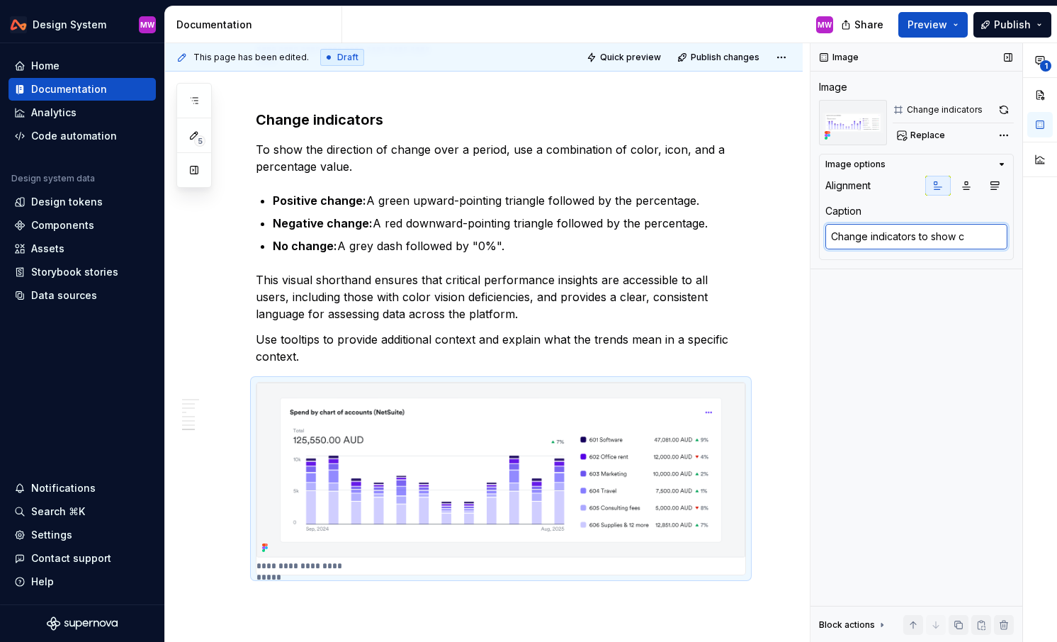
type textarea "*"
type textarea "Change indicators to show ch"
type textarea "*"
type textarea "Change indicators to show cha"
type textarea "*"
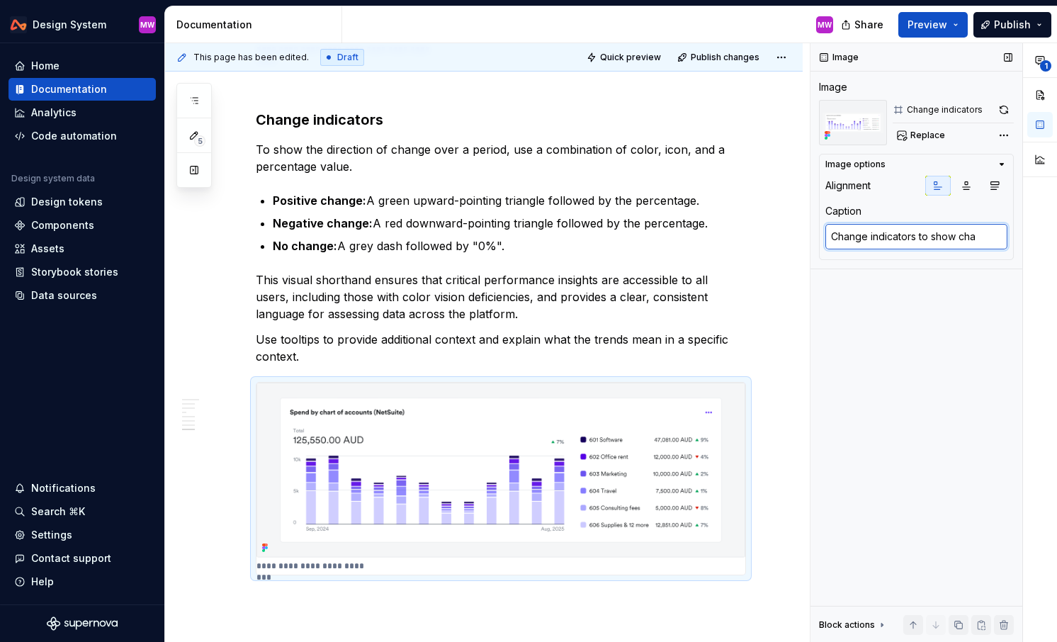
type textarea "Change indicators to show chan"
type textarea "*"
type textarea "Change indicators to show [PERSON_NAME]"
type textarea "*"
type textarea "Change indicators to show change"
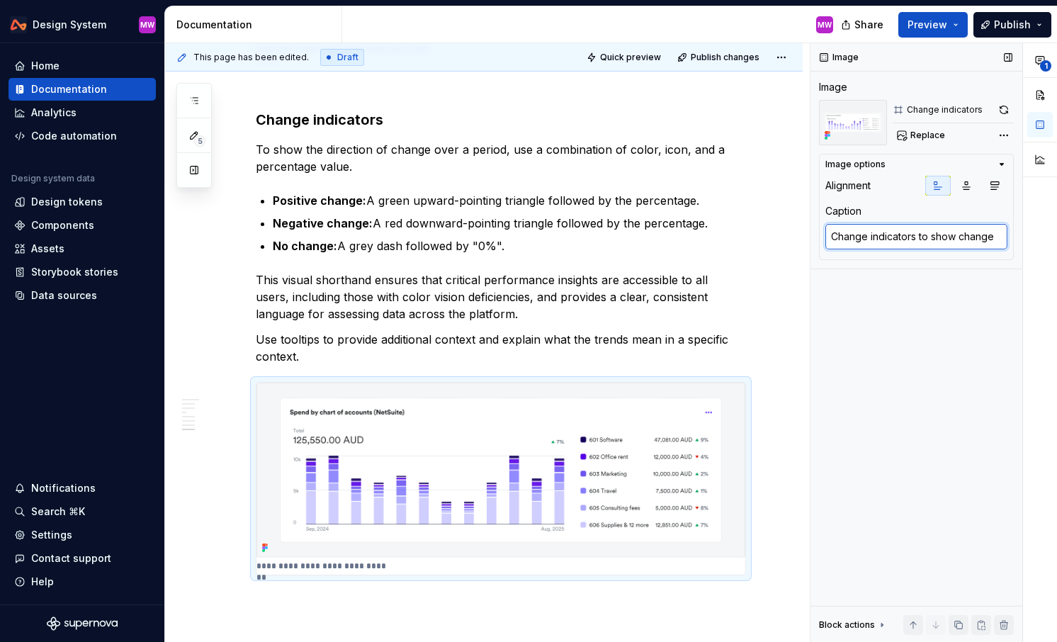
type textarea "*"
type textarea "Change indicators to show change"
type textarea "*"
type textarea "Change indicators to show change o"
type textarea "*"
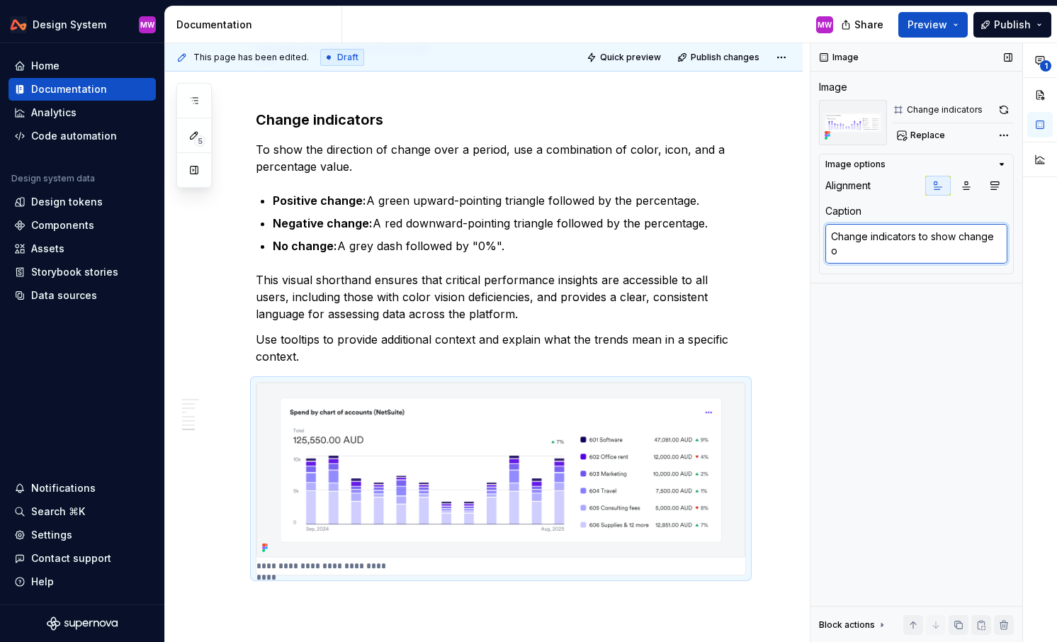
type textarea "Change indicators to show change ov"
type textarea "*"
type textarea "Change indicators to show change ove"
type textarea "*"
type textarea "Change indicators to show change over"
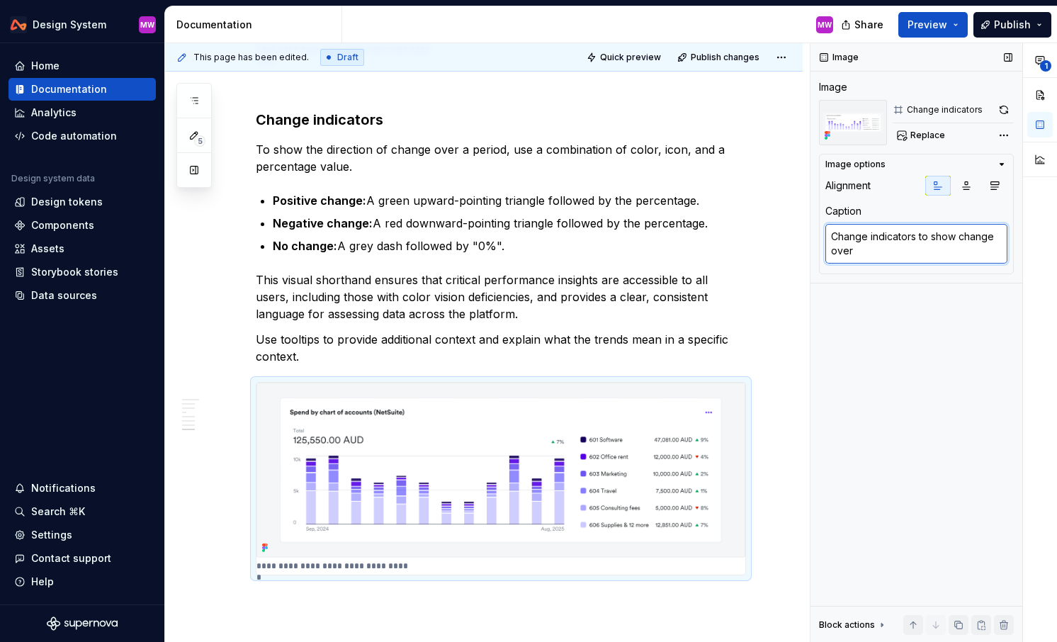
type textarea "*"
type textarea "Change indicators to show change over ti"
type textarea "*"
type textarea "Change indicators to show change over [PERSON_NAME]"
type textarea "*"
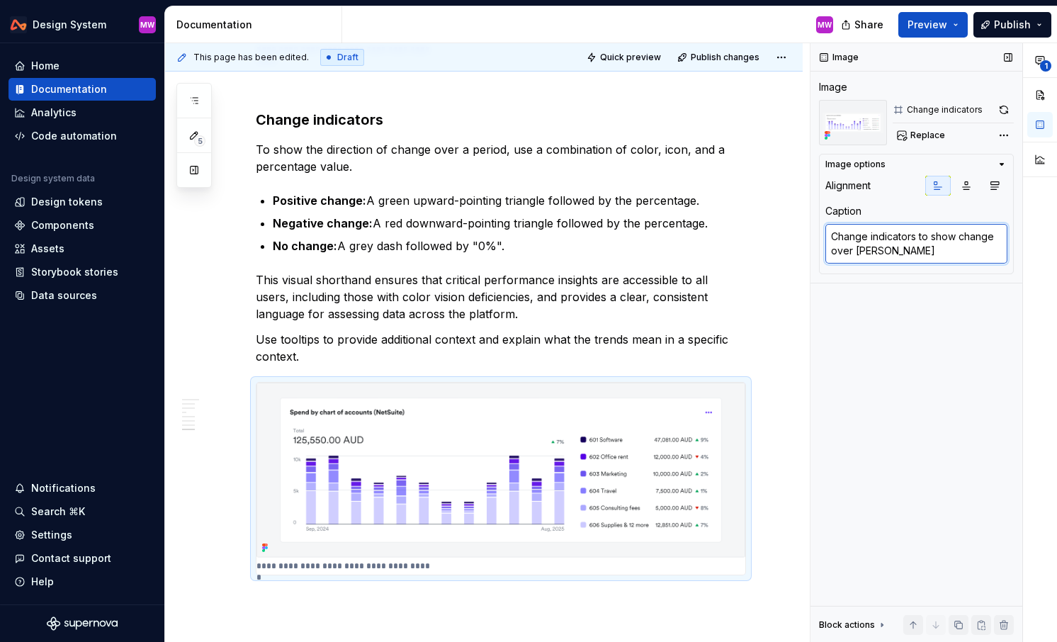
type textarea "Change indicators to show change over time"
type textarea "*"
type textarea "Change indicators to show change over time"
type textarea "*"
type textarea "Change indicators to show change over time"
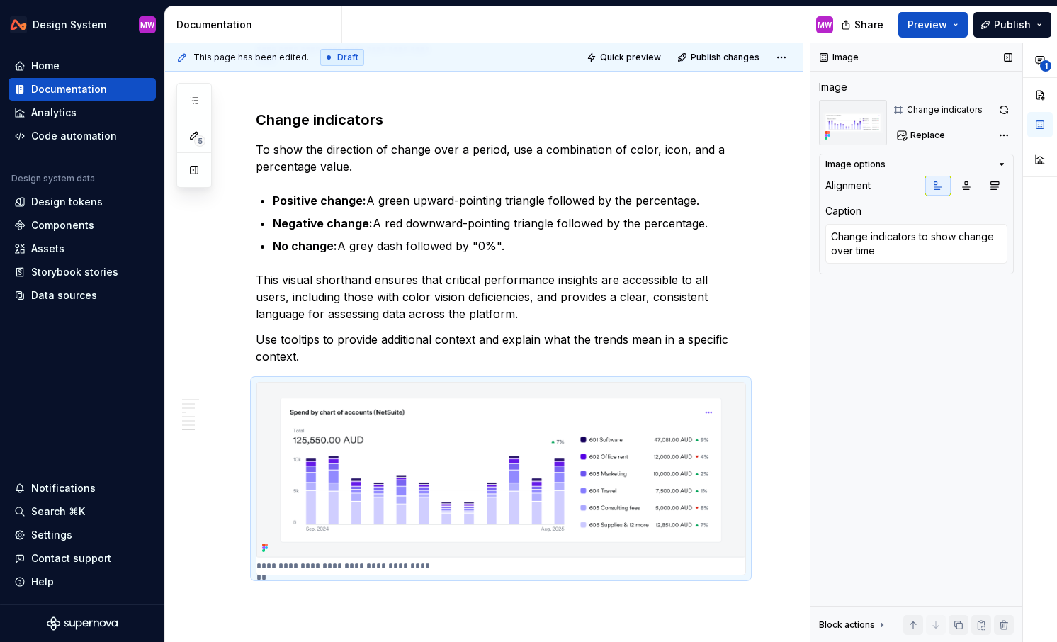
click at [600, 387] on div "Image Image Change indicators Replace Image options Alignment Caption Change in…" at bounding box center [916, 342] width 212 height 599
click at [600, 25] on span "Publish" at bounding box center [1011, 25] width 37 height 14
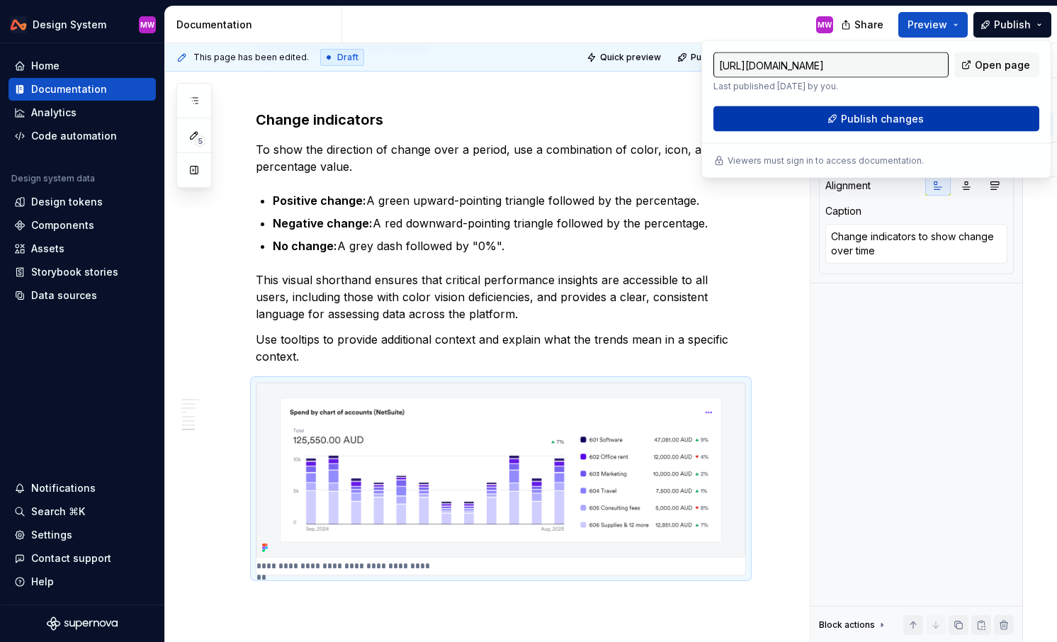
click at [600, 119] on button "Publish changes" at bounding box center [876, 118] width 326 height 25
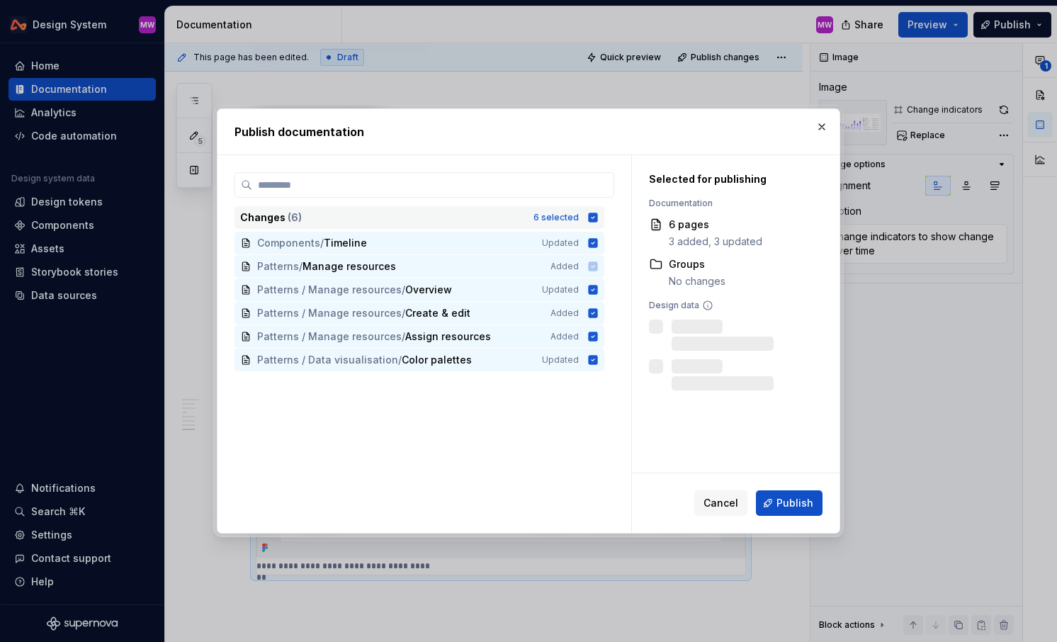
click at [598, 222] on icon at bounding box center [592, 216] width 9 height 9
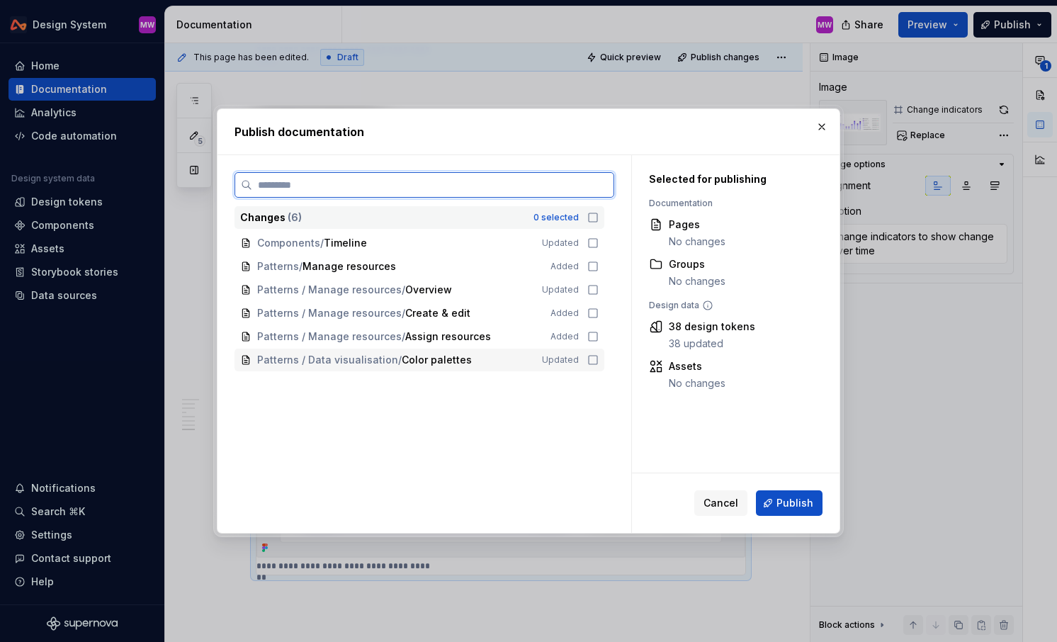
click at [595, 362] on icon at bounding box center [592, 359] width 11 height 11
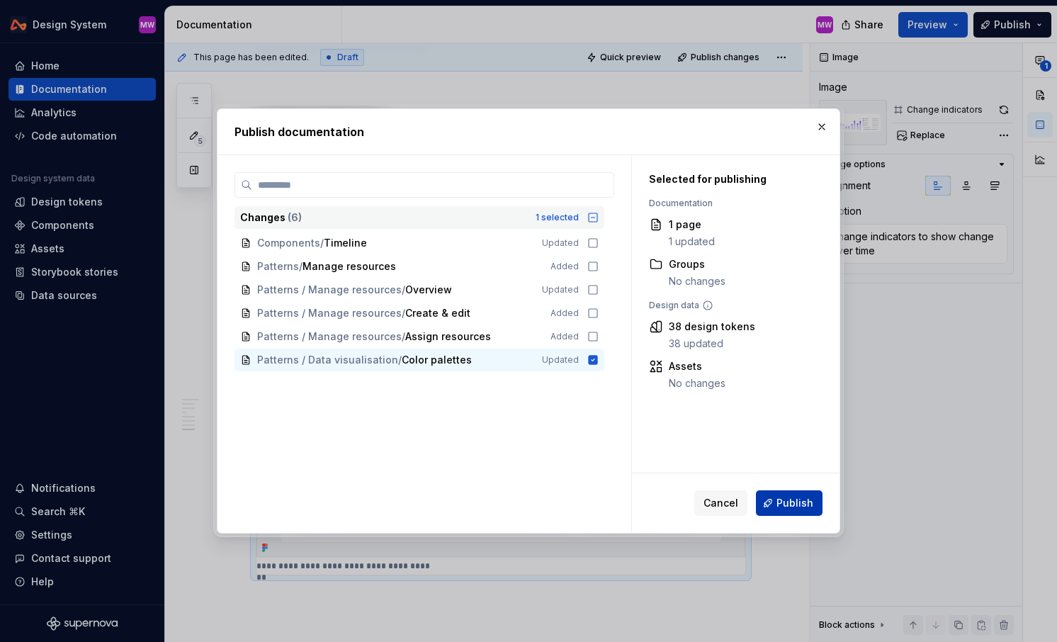
click at [600, 506] on span "Publish" at bounding box center [794, 503] width 37 height 14
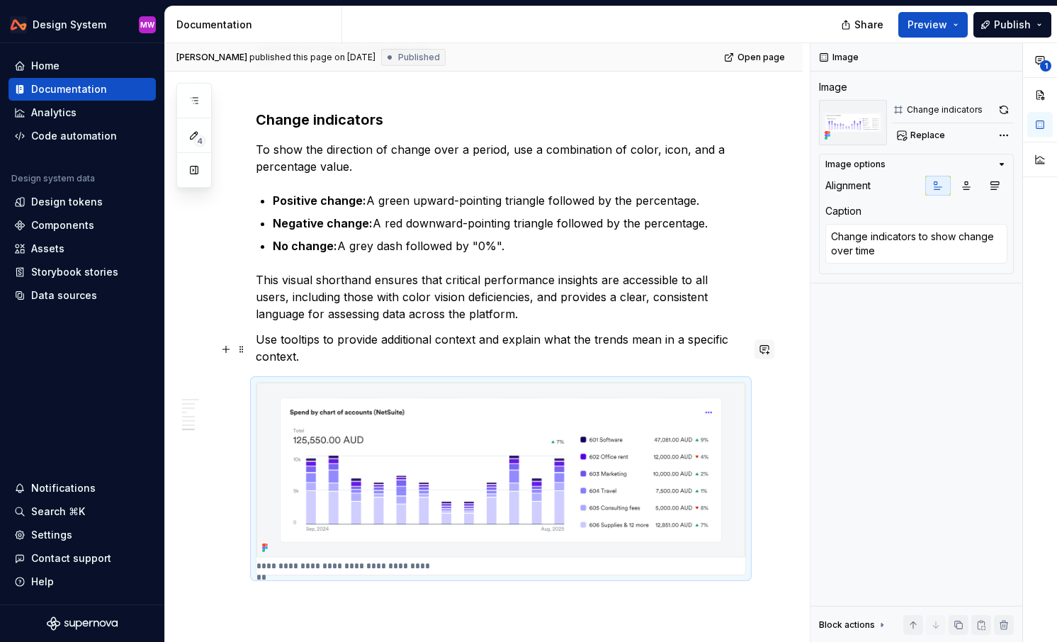
type textarea "*"
